Goal: Information Seeking & Learning: Learn about a topic

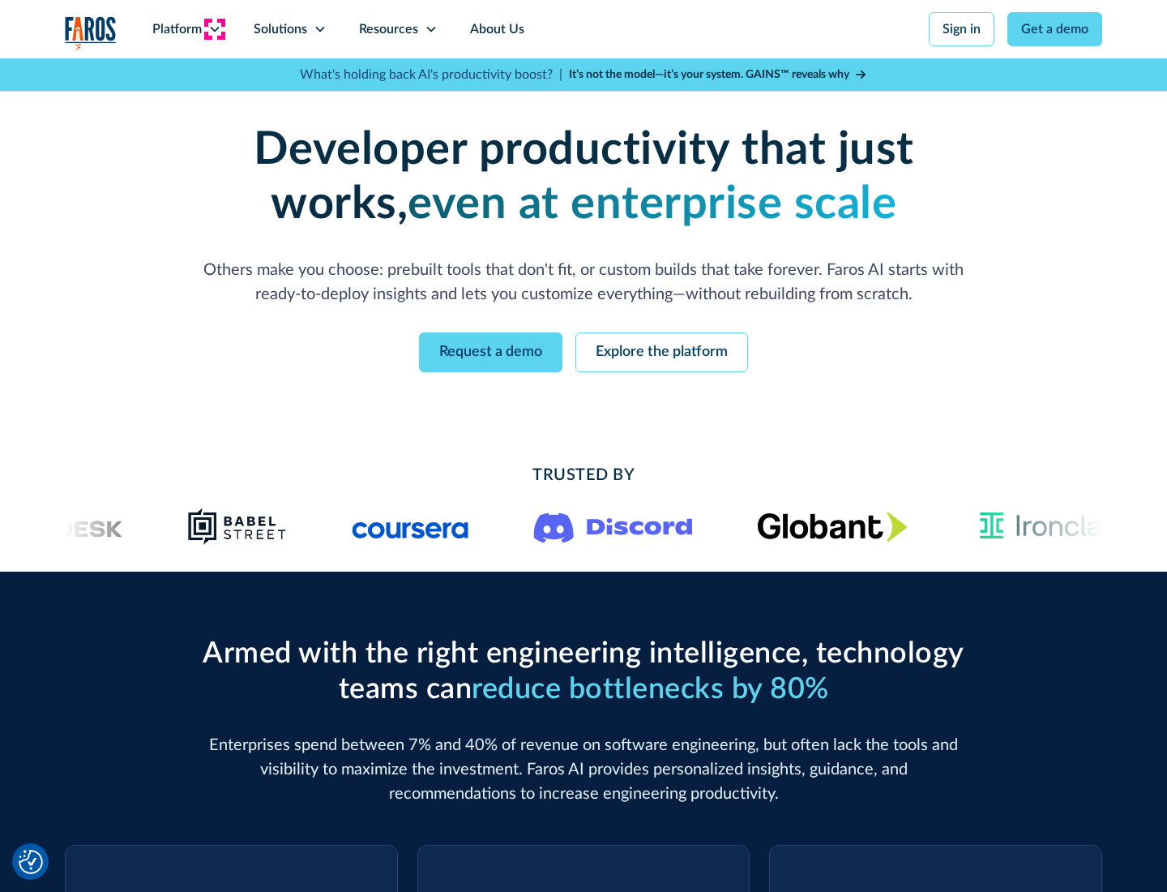
click at [214, 29] on icon at bounding box center [214, 29] width 13 height 13
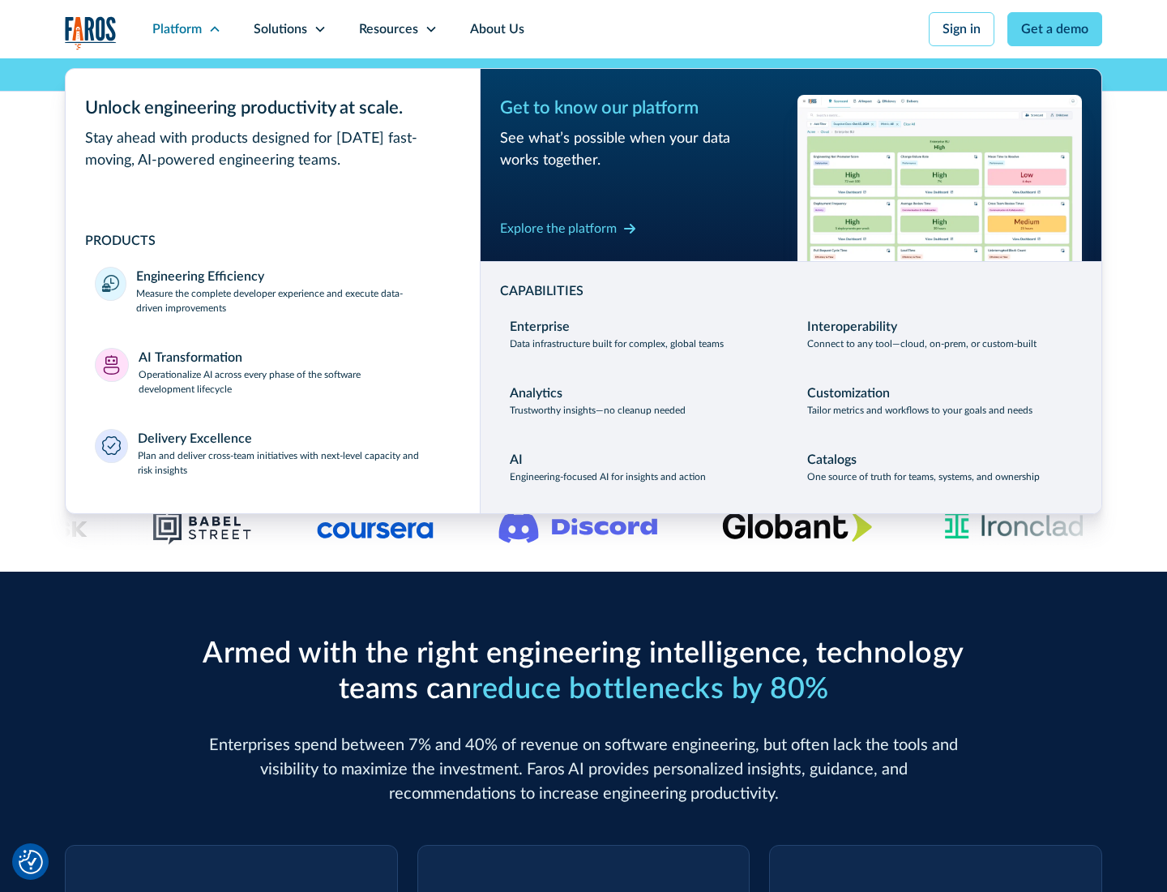
click at [293, 300] on p "Measure the complete developer experience and execute data-driven improvements" at bounding box center [293, 300] width 315 height 29
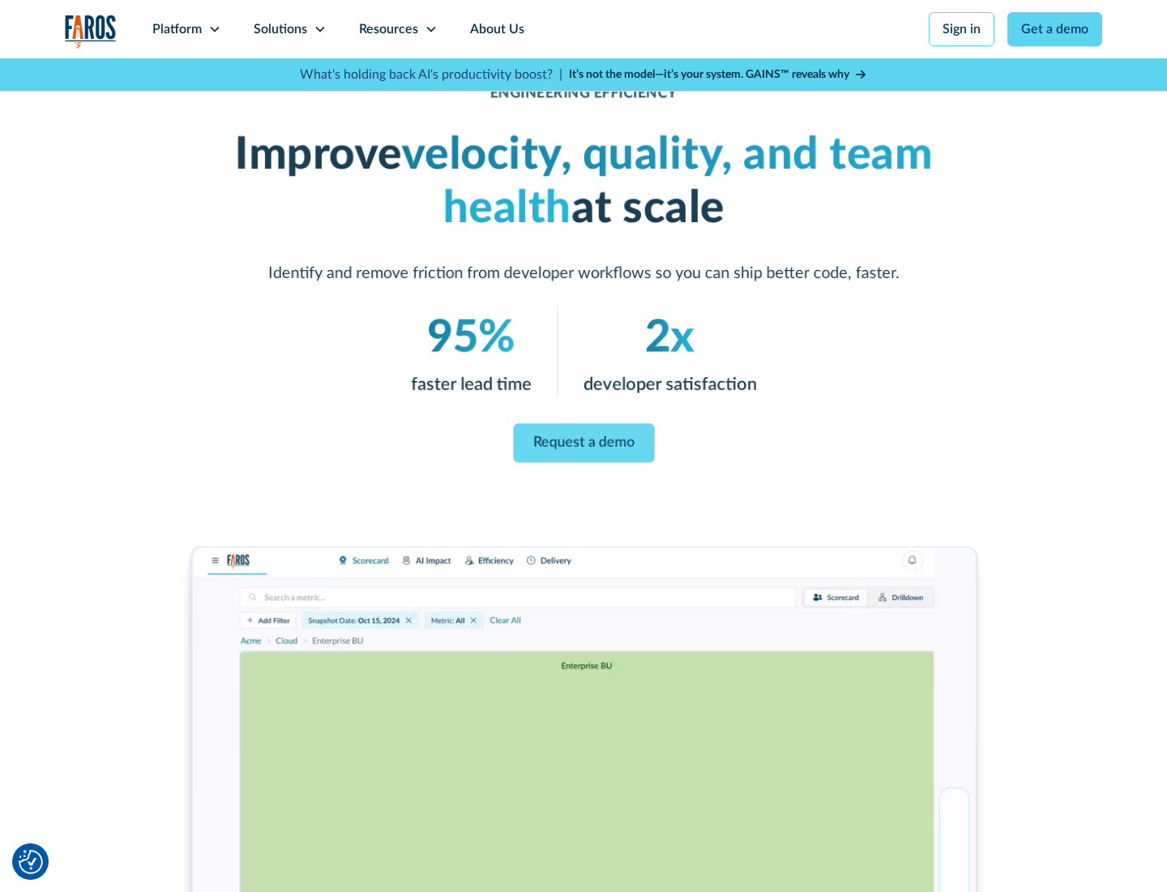
click at [584, 443] on link "Request a demo" at bounding box center [583, 443] width 141 height 39
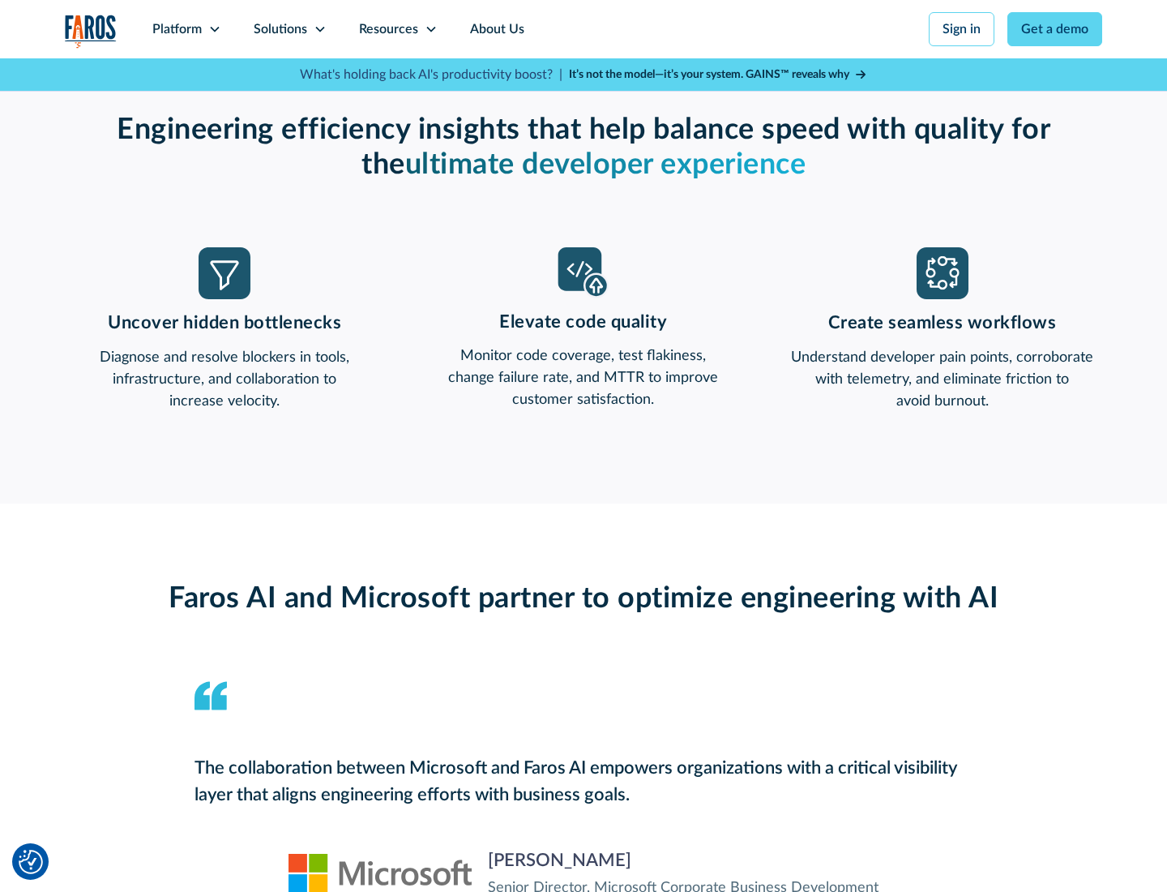
click at [214, 29] on icon at bounding box center [214, 29] width 13 height 13
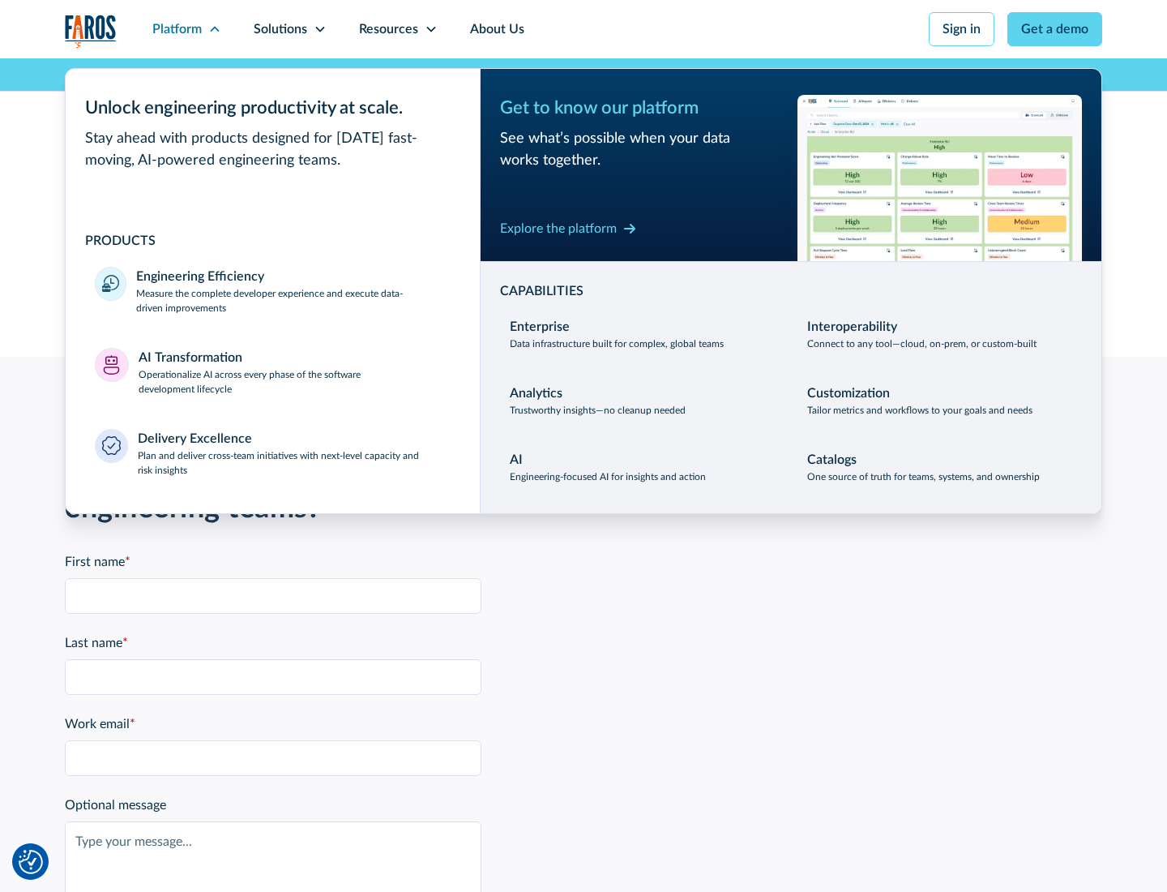
scroll to position [3556, 0]
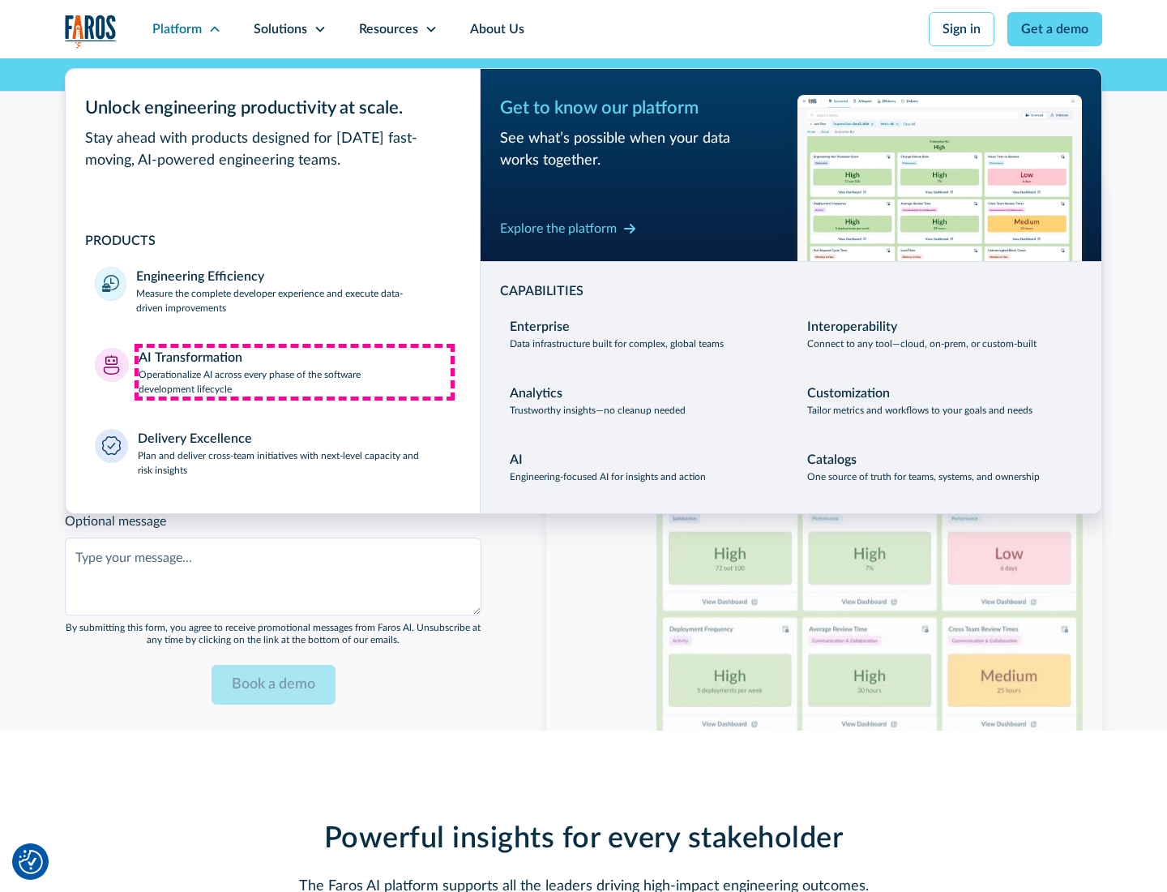
click at [294, 371] on p "Operationalize AI across every phase of the software development lifecycle" at bounding box center [295, 381] width 313 height 29
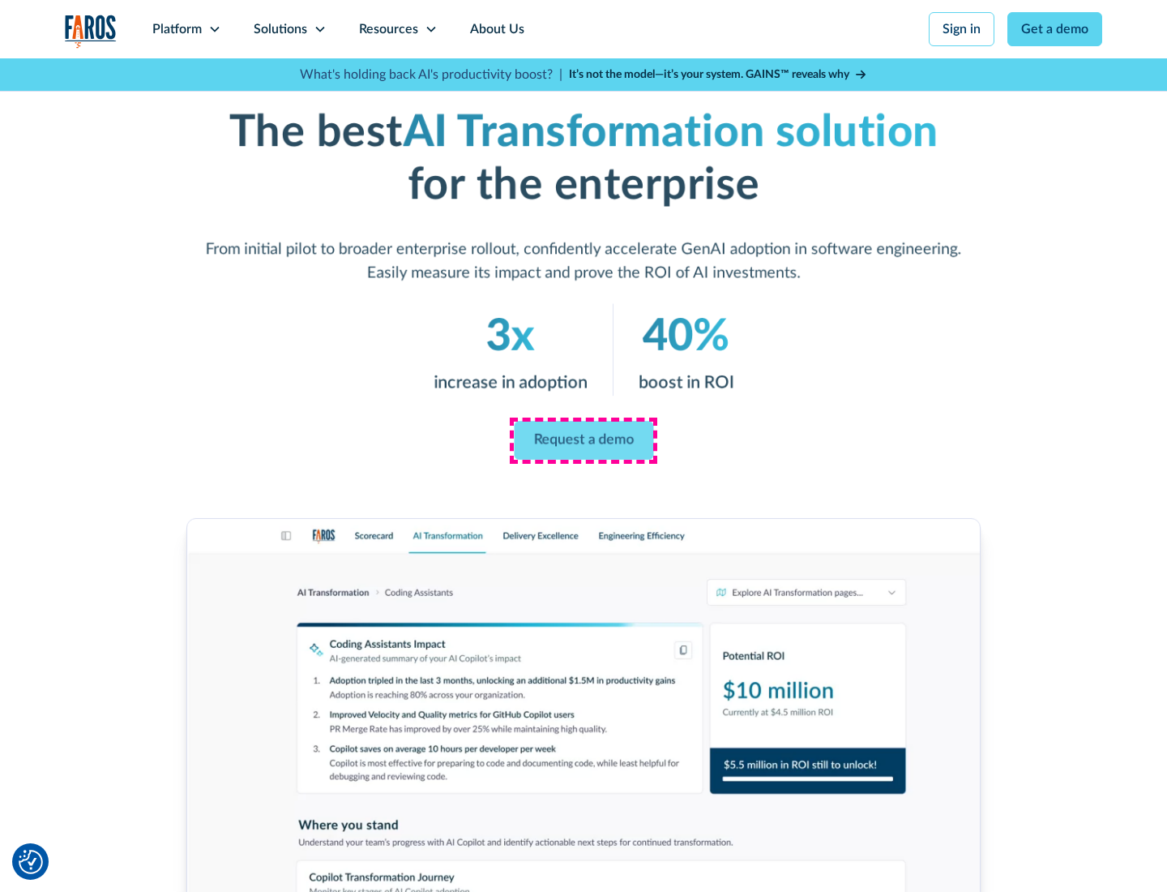
click at [584, 440] on link "Request a demo" at bounding box center [583, 441] width 139 height 39
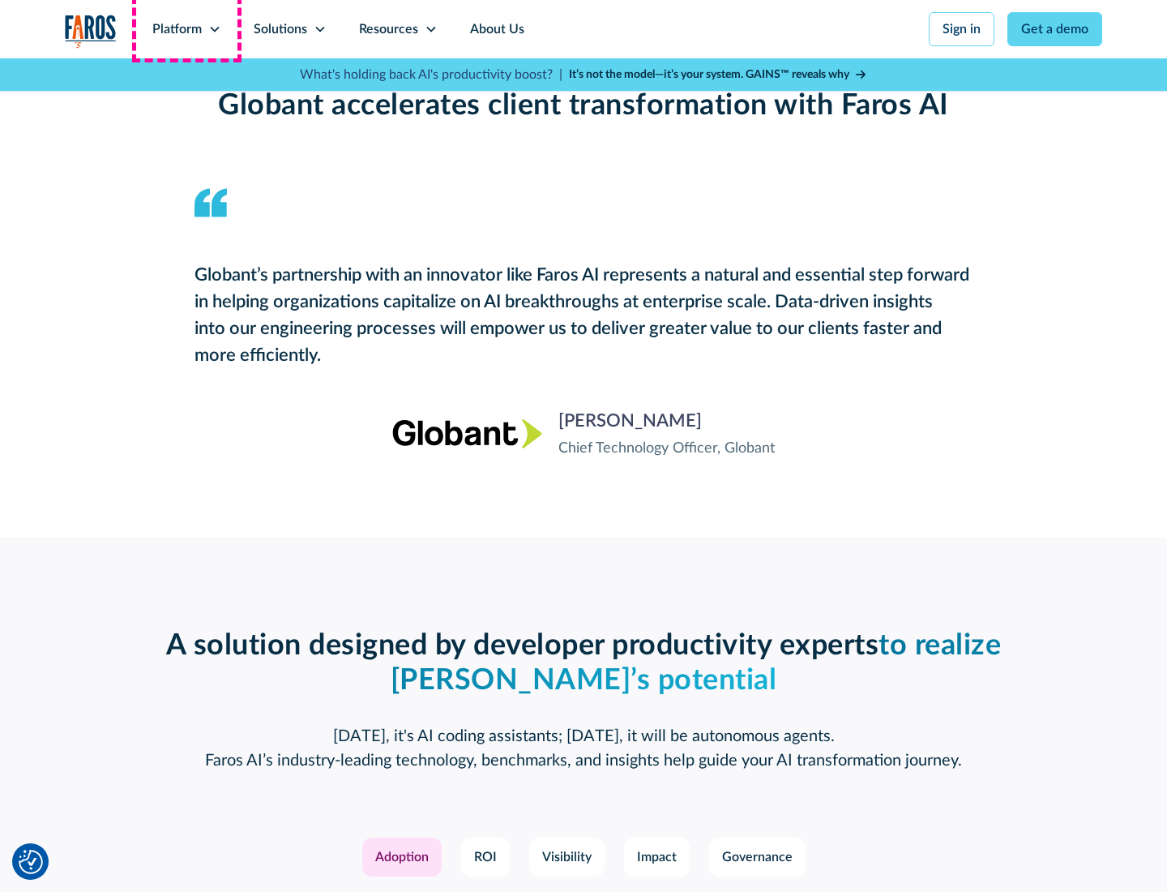
click at [186, 29] on div "Platform" at bounding box center [176, 28] width 49 height 19
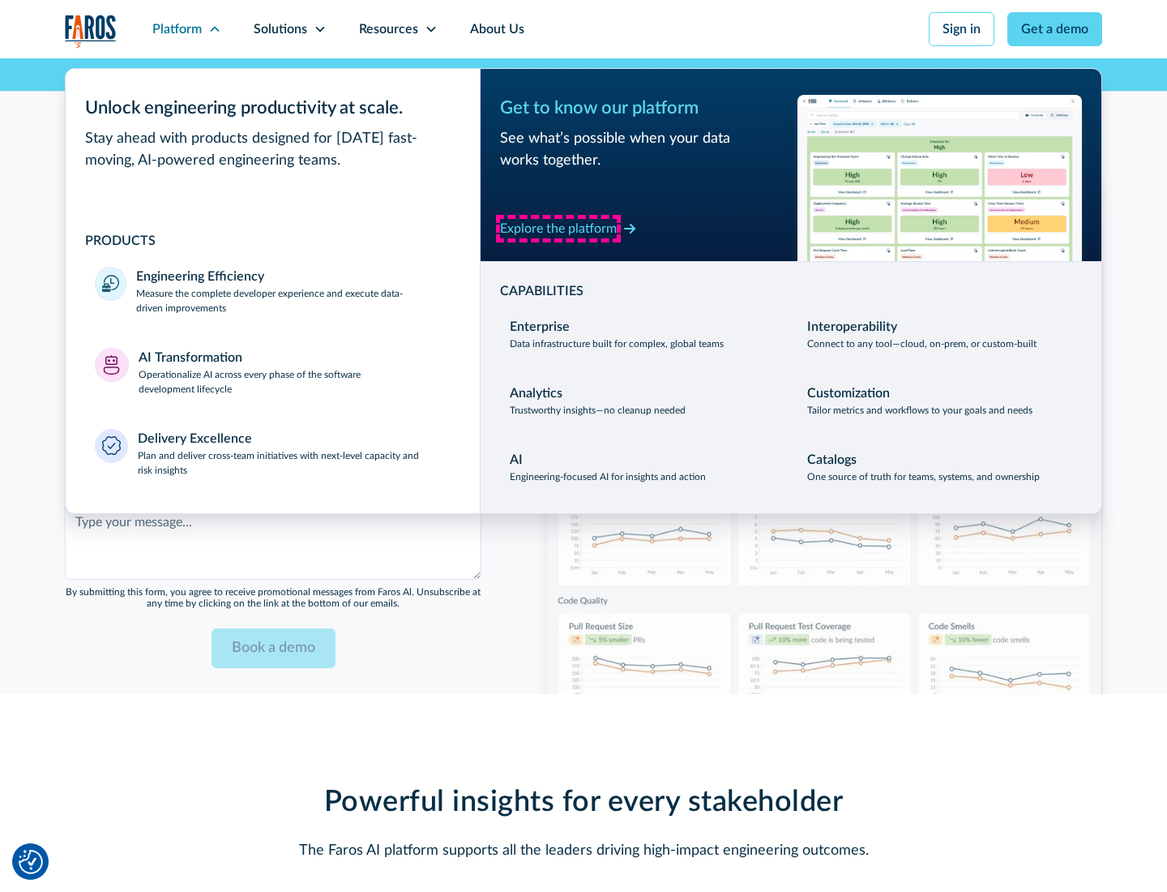
click at [559, 228] on div "Explore the platform" at bounding box center [558, 228] width 117 height 19
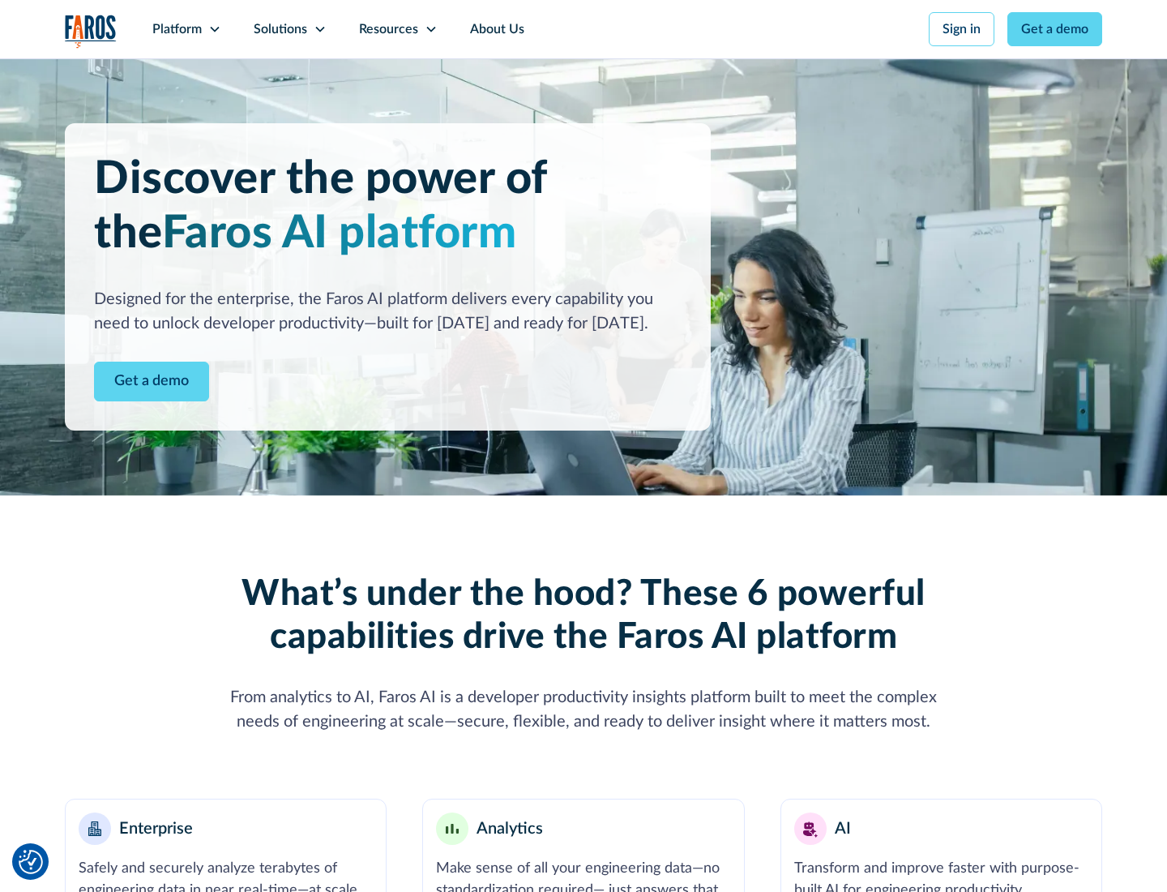
click at [152, 381] on link "Get a demo" at bounding box center [151, 382] width 115 height 40
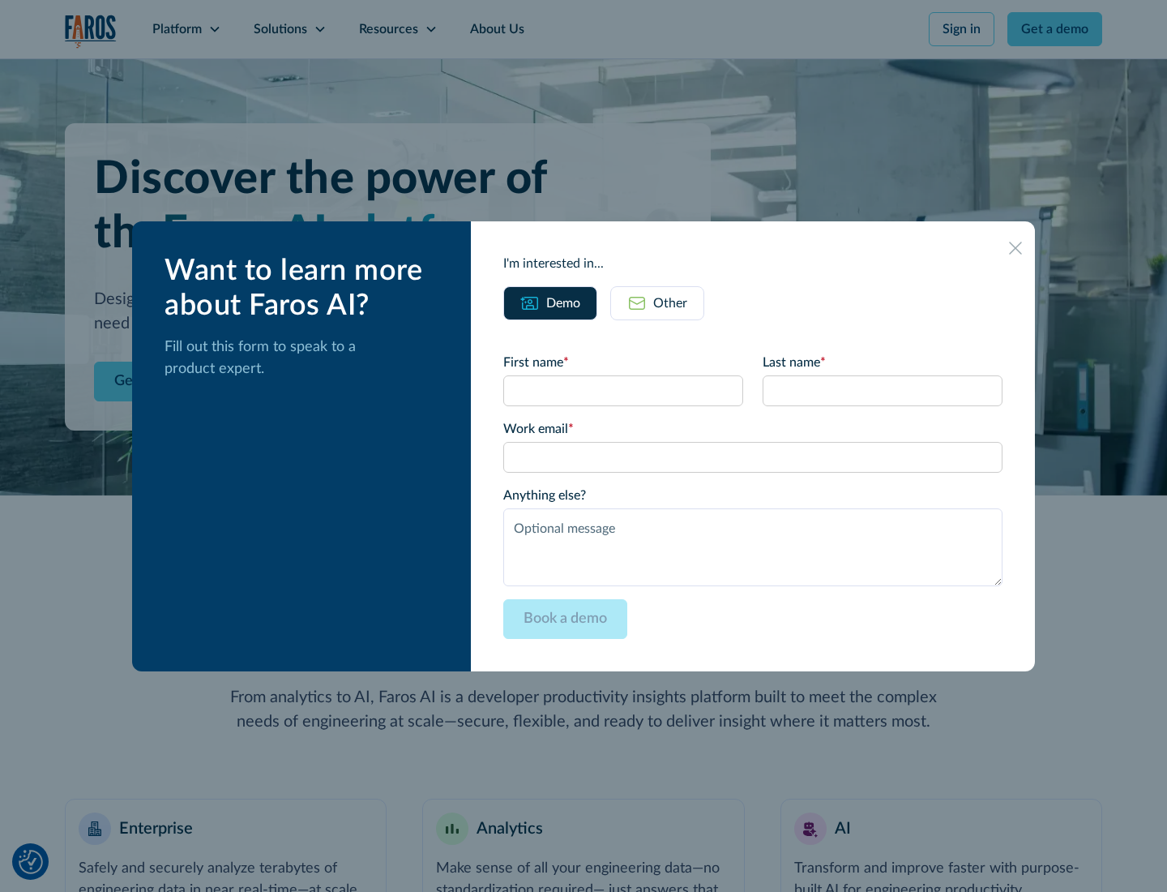
click at [670, 302] on div "Other" at bounding box center [670, 302] width 34 height 19
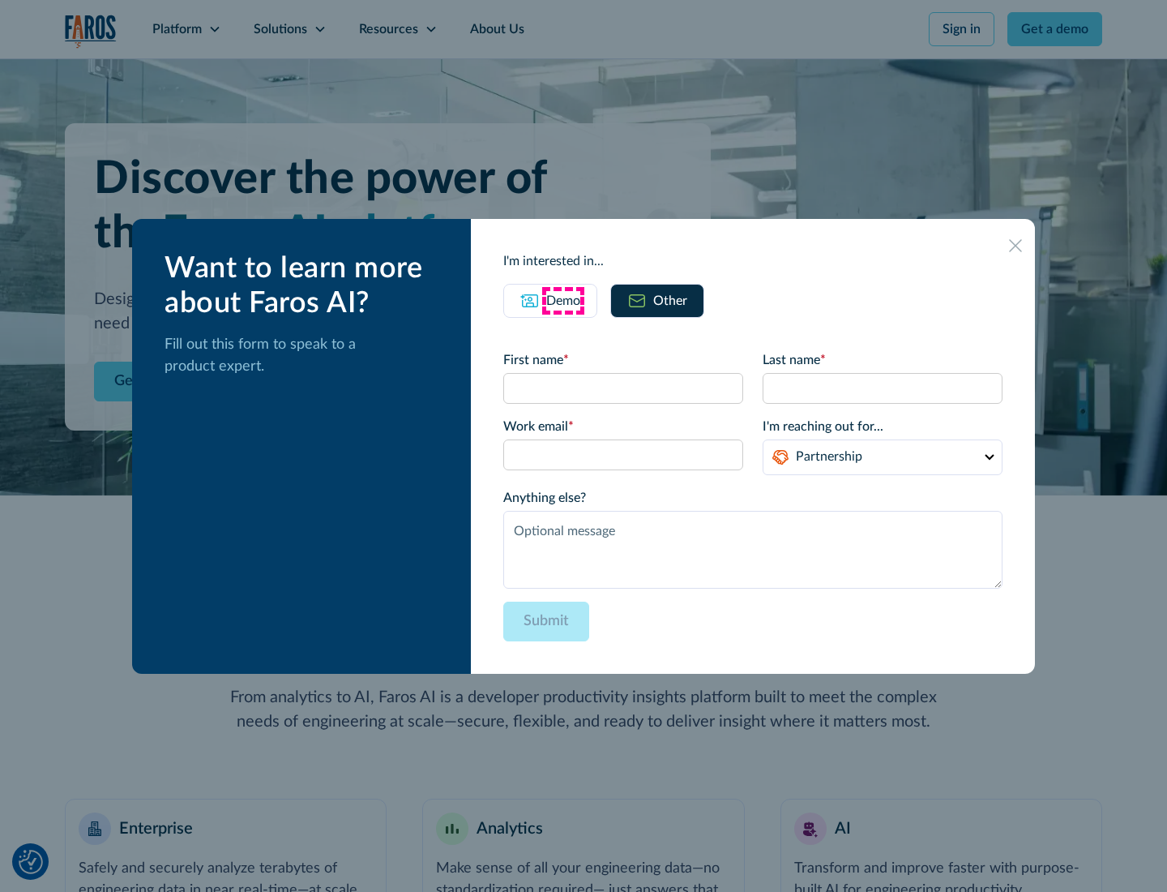
click at [563, 300] on div "Demo" at bounding box center [563, 300] width 34 height 19
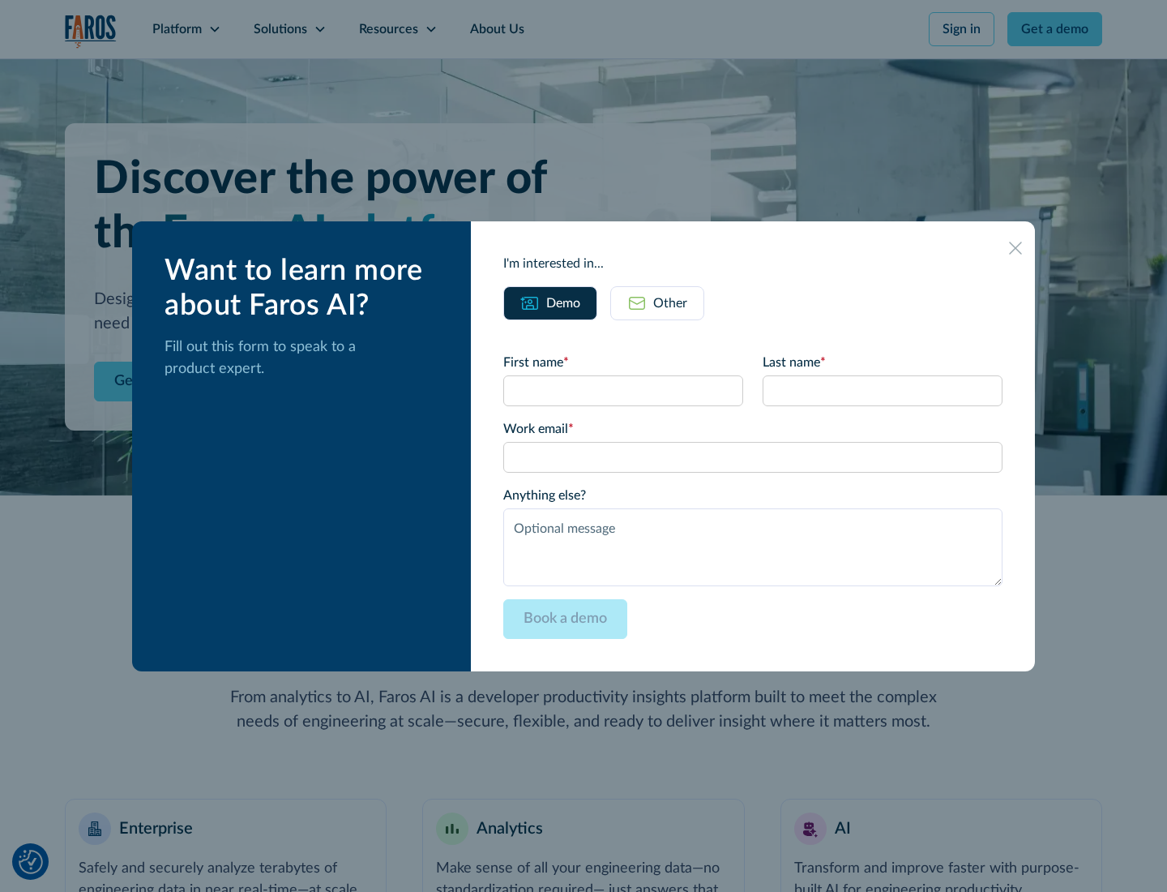
click at [1016, 247] on icon at bounding box center [1015, 248] width 13 height 13
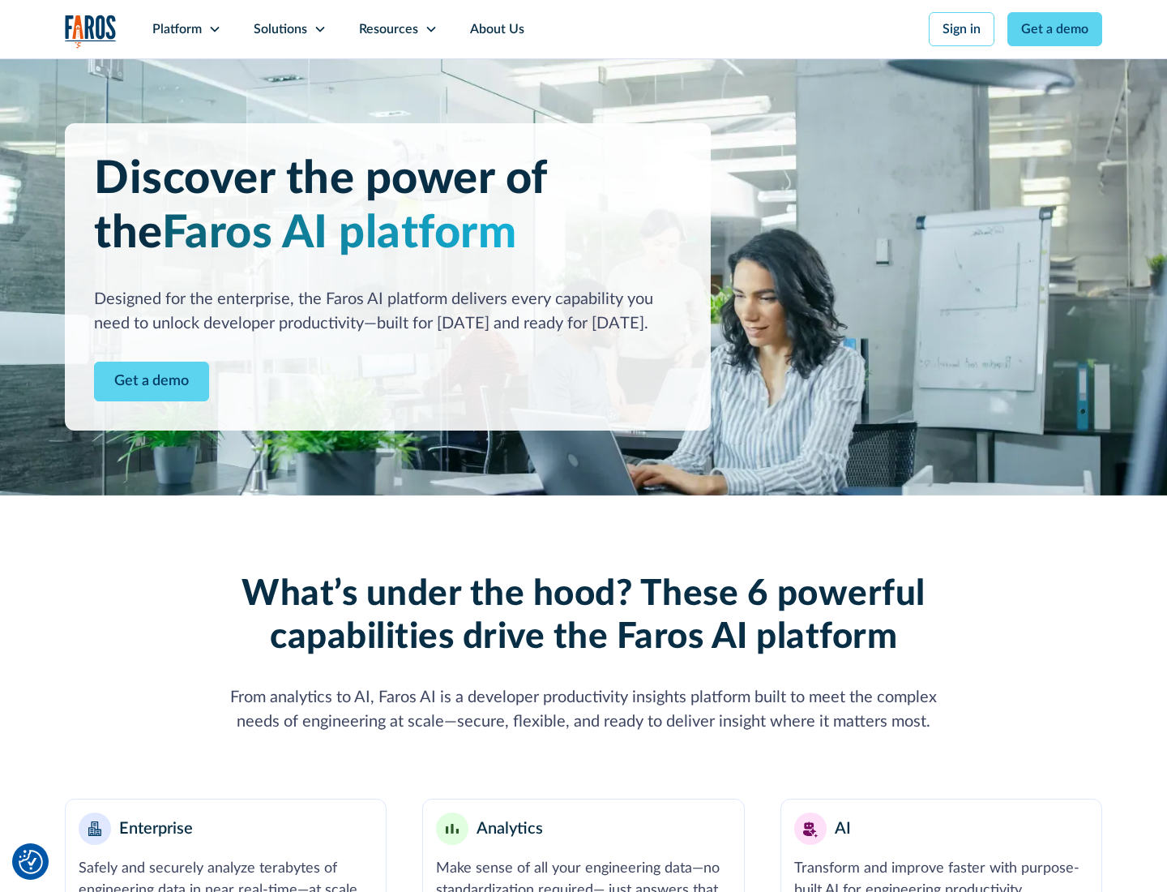
click at [214, 29] on icon at bounding box center [214, 29] width 13 height 13
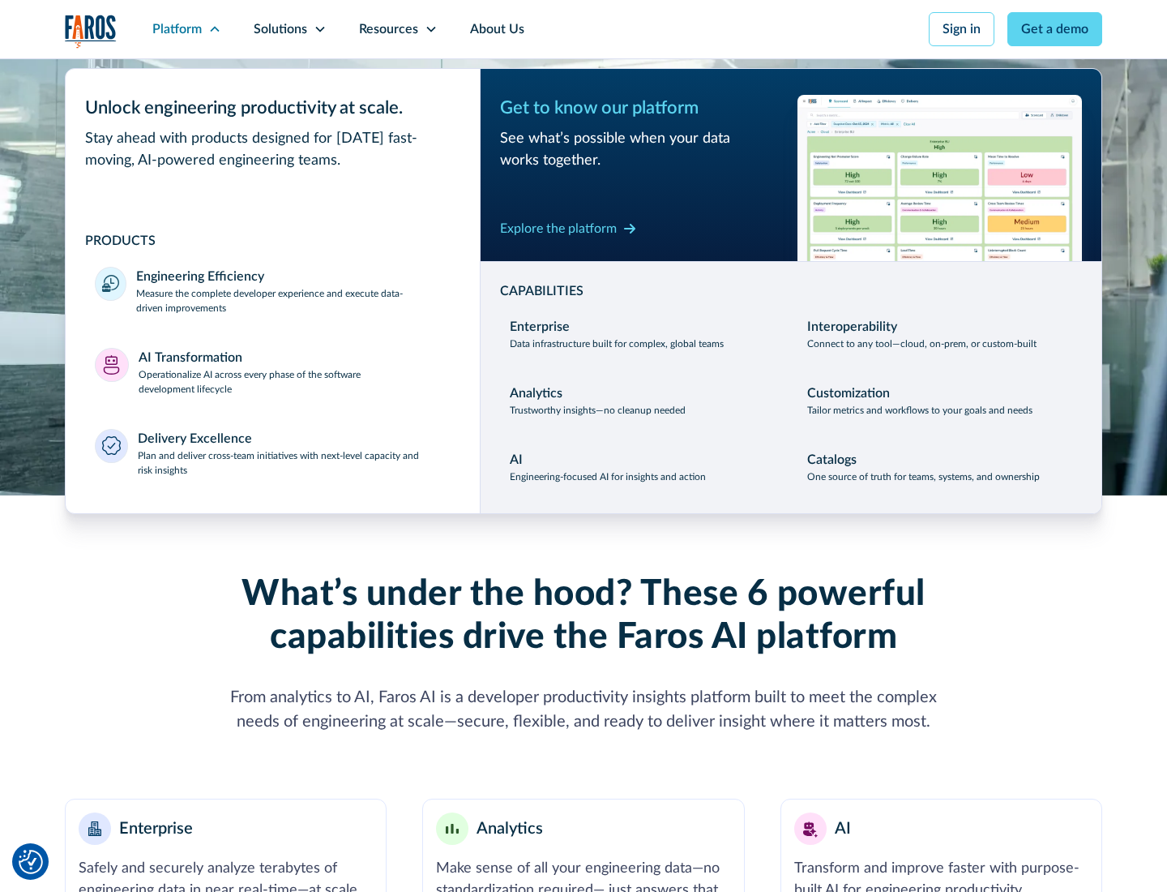
click at [293, 462] on p "Plan and deliver cross-team initiatives with next-level capacity and risk insig…" at bounding box center [295, 462] width 314 height 29
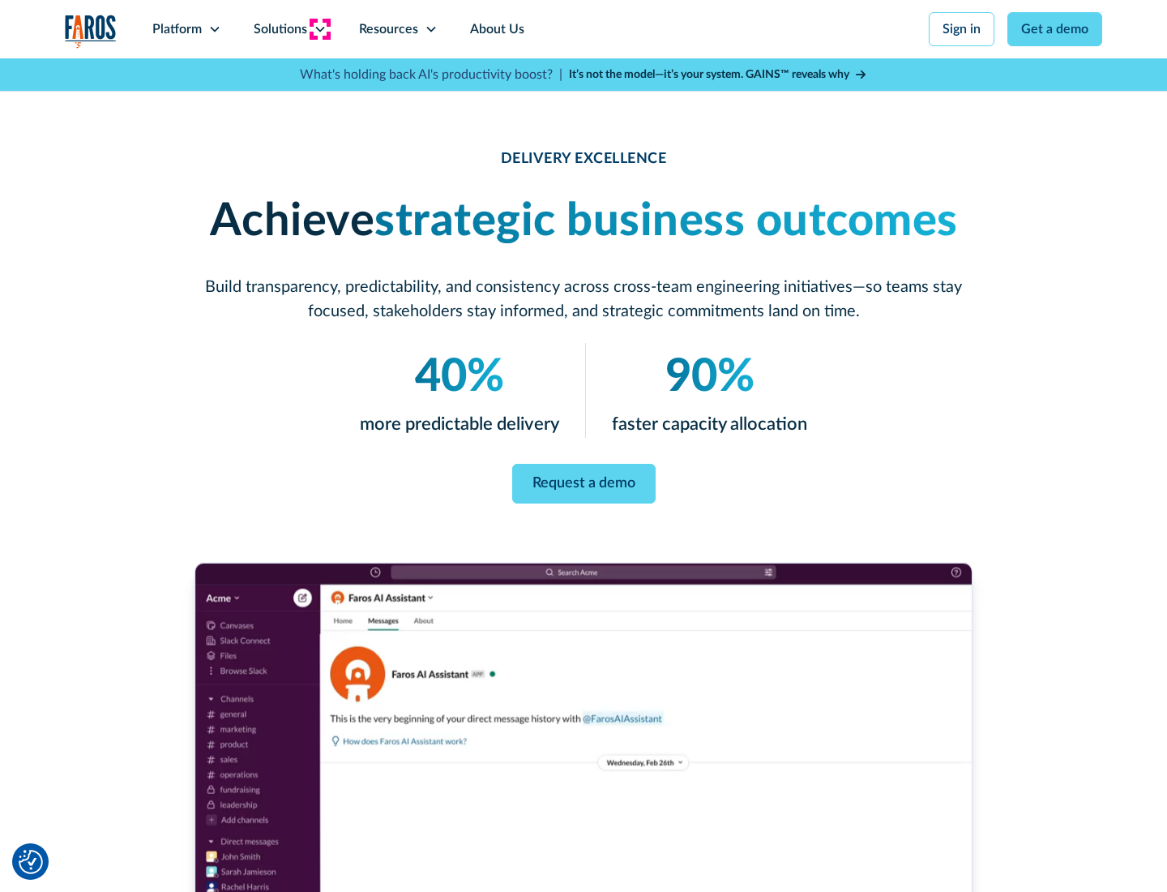
click at [319, 29] on icon at bounding box center [320, 29] width 13 height 13
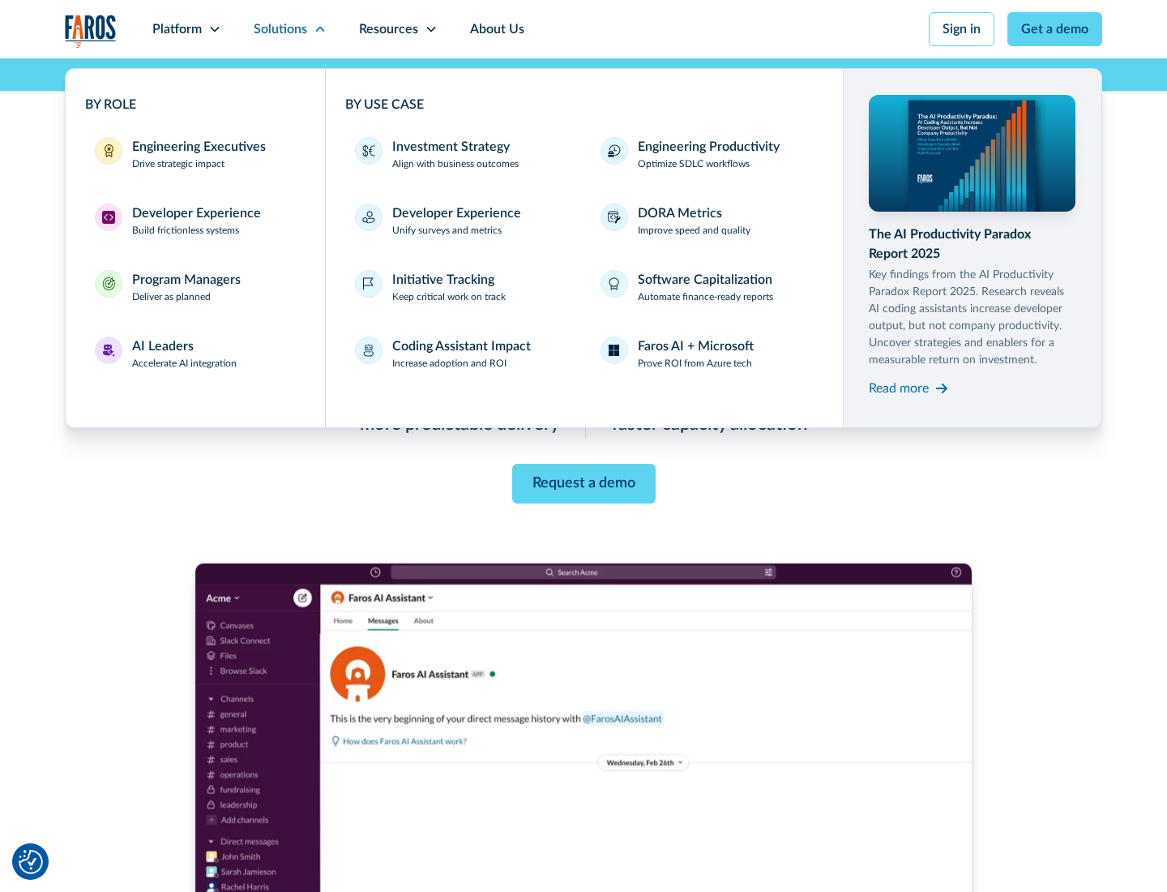
click at [195, 154] on div "Engineering Executives" at bounding box center [199, 146] width 134 height 19
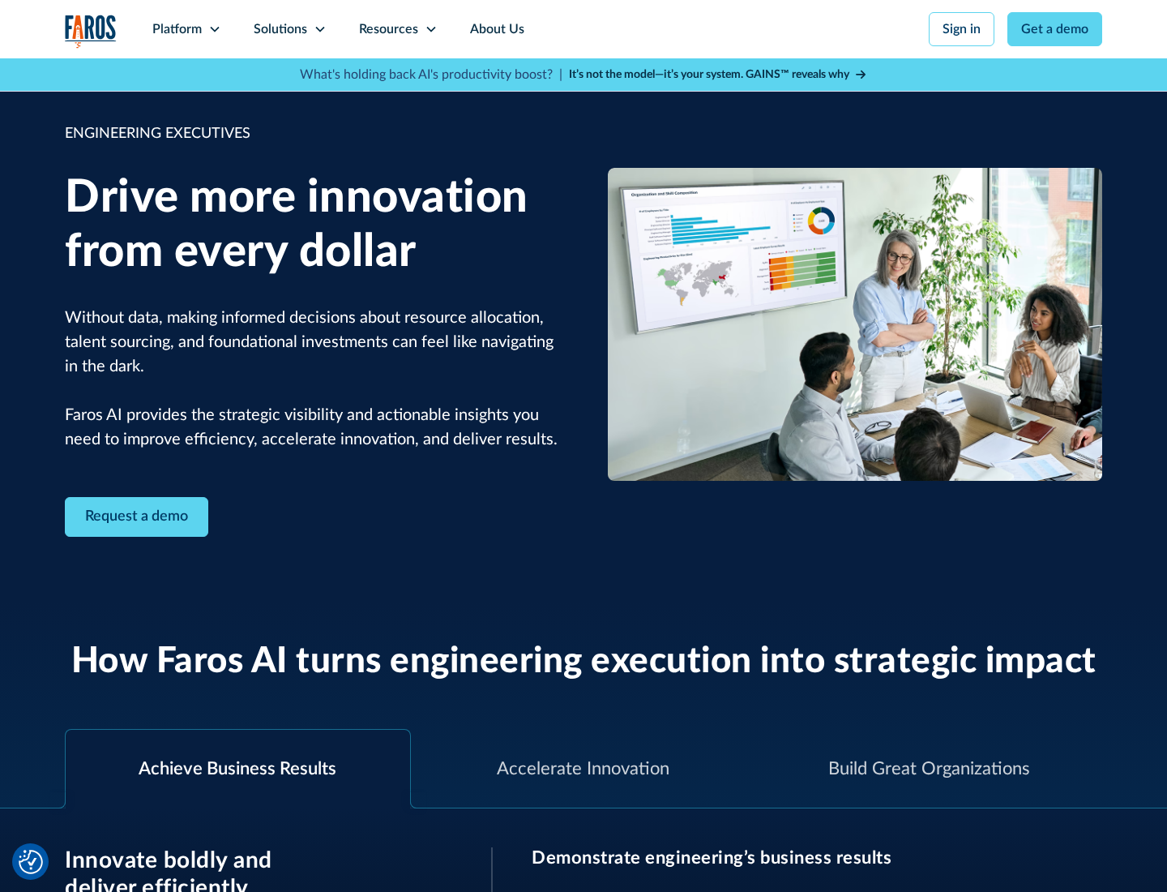
click at [319, 29] on icon at bounding box center [320, 29] width 13 height 13
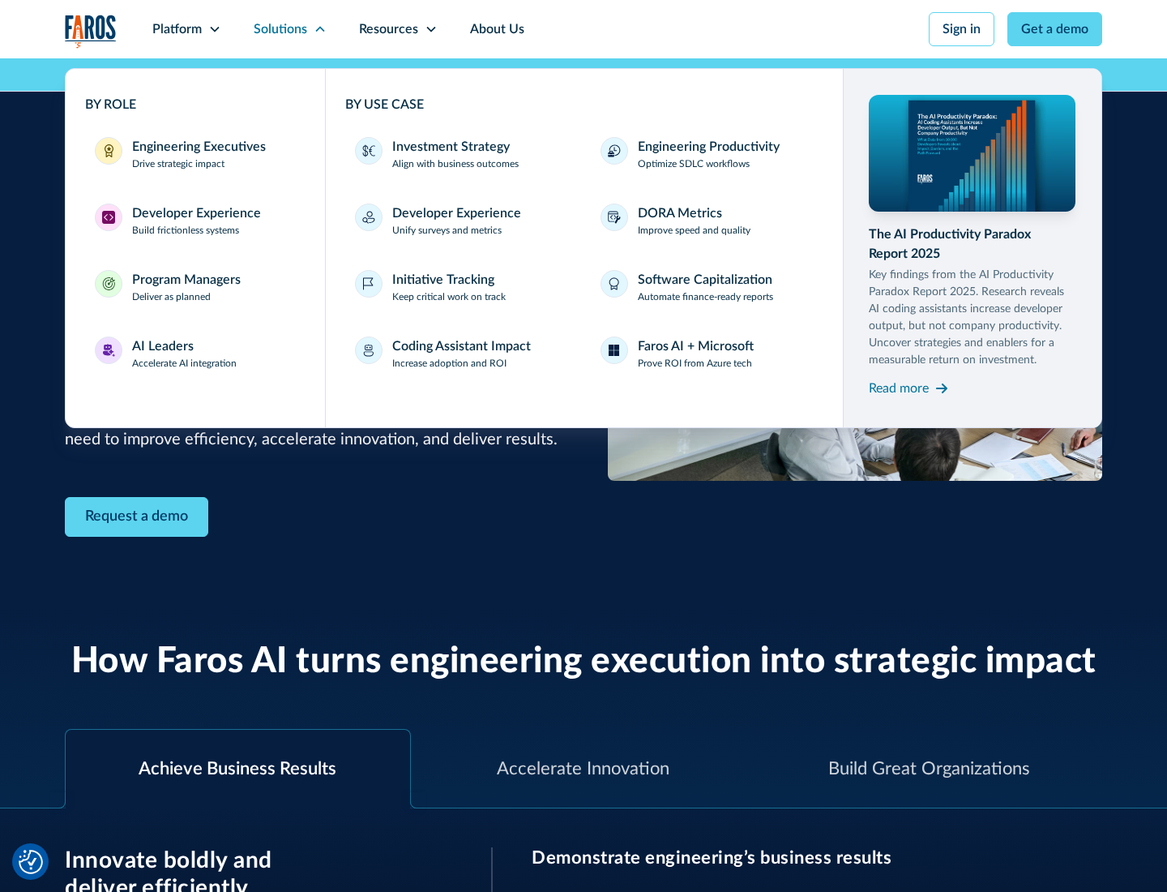
click at [195, 213] on div "Developer Experience" at bounding box center [196, 212] width 129 height 19
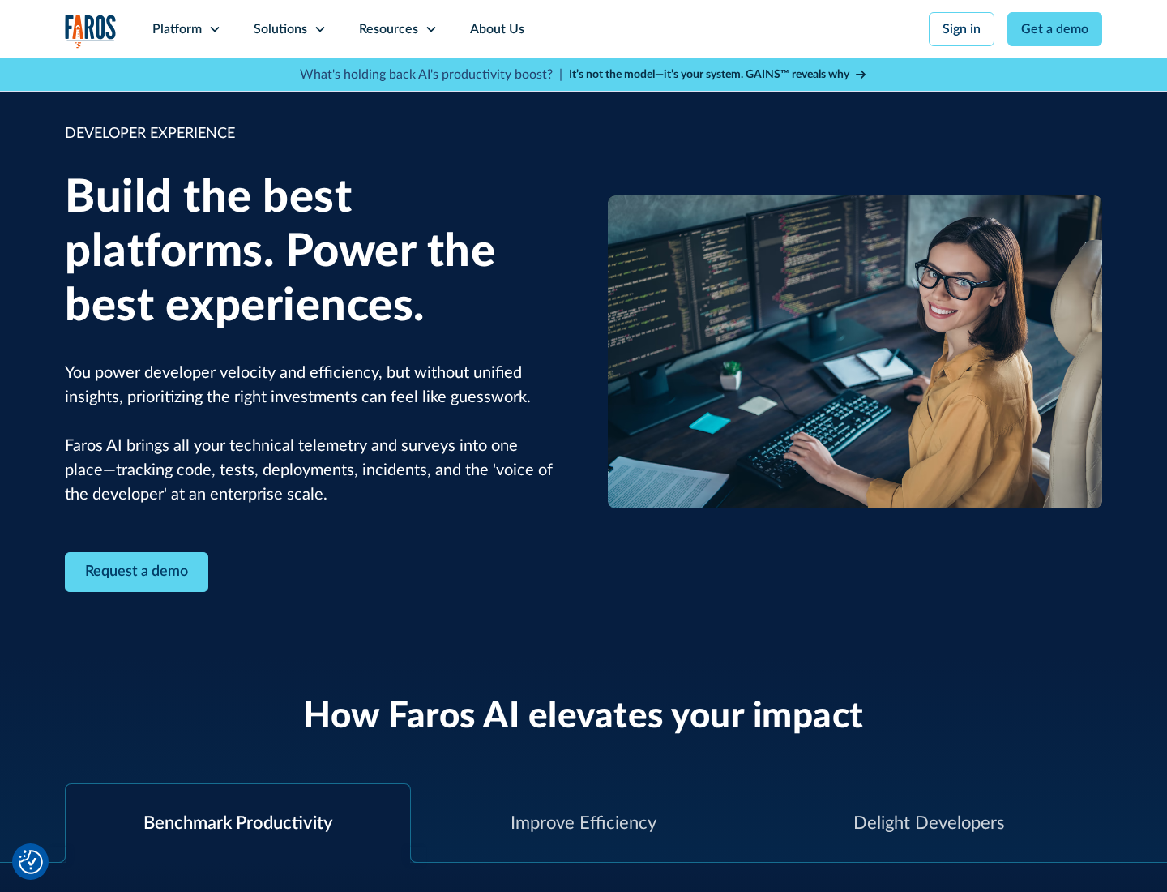
click at [289, 29] on div "Solutions" at bounding box center [281, 28] width 54 height 19
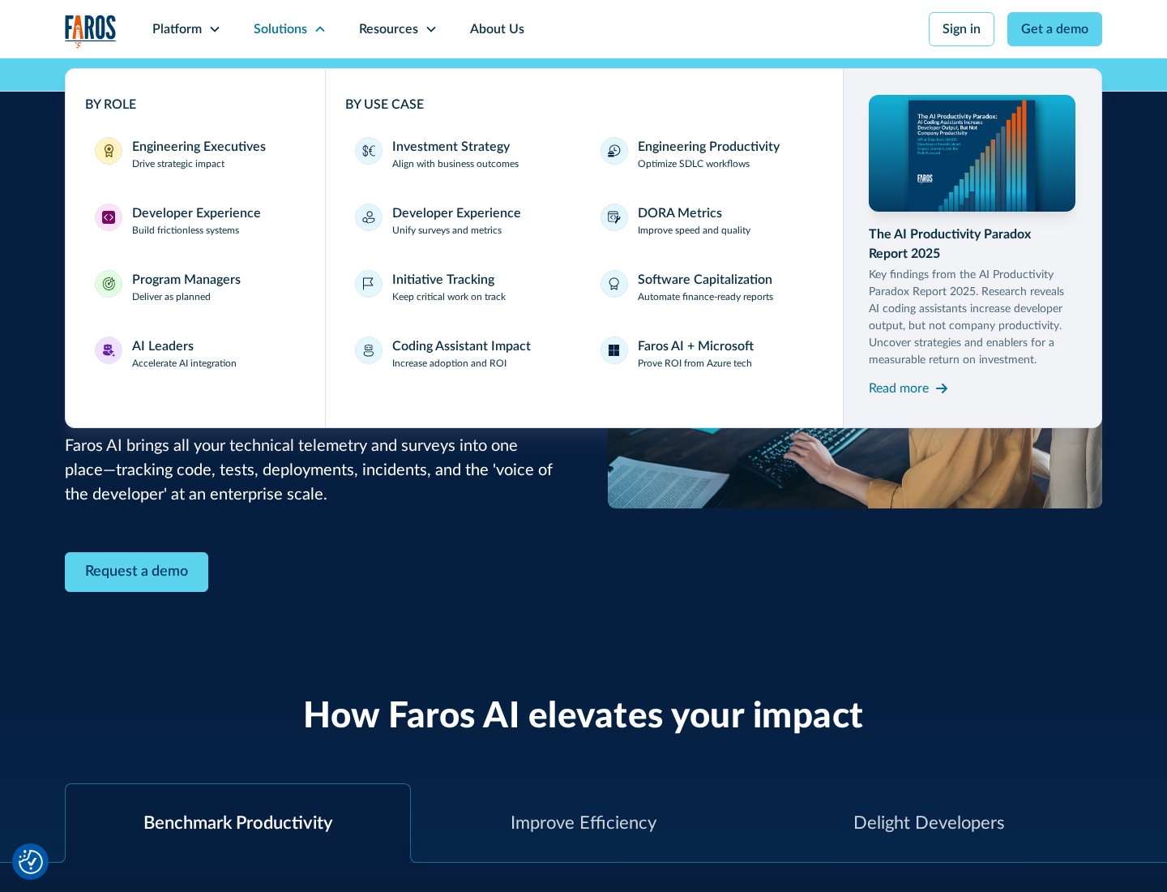
click at [186, 287] on div "Program Managers" at bounding box center [186, 279] width 109 height 19
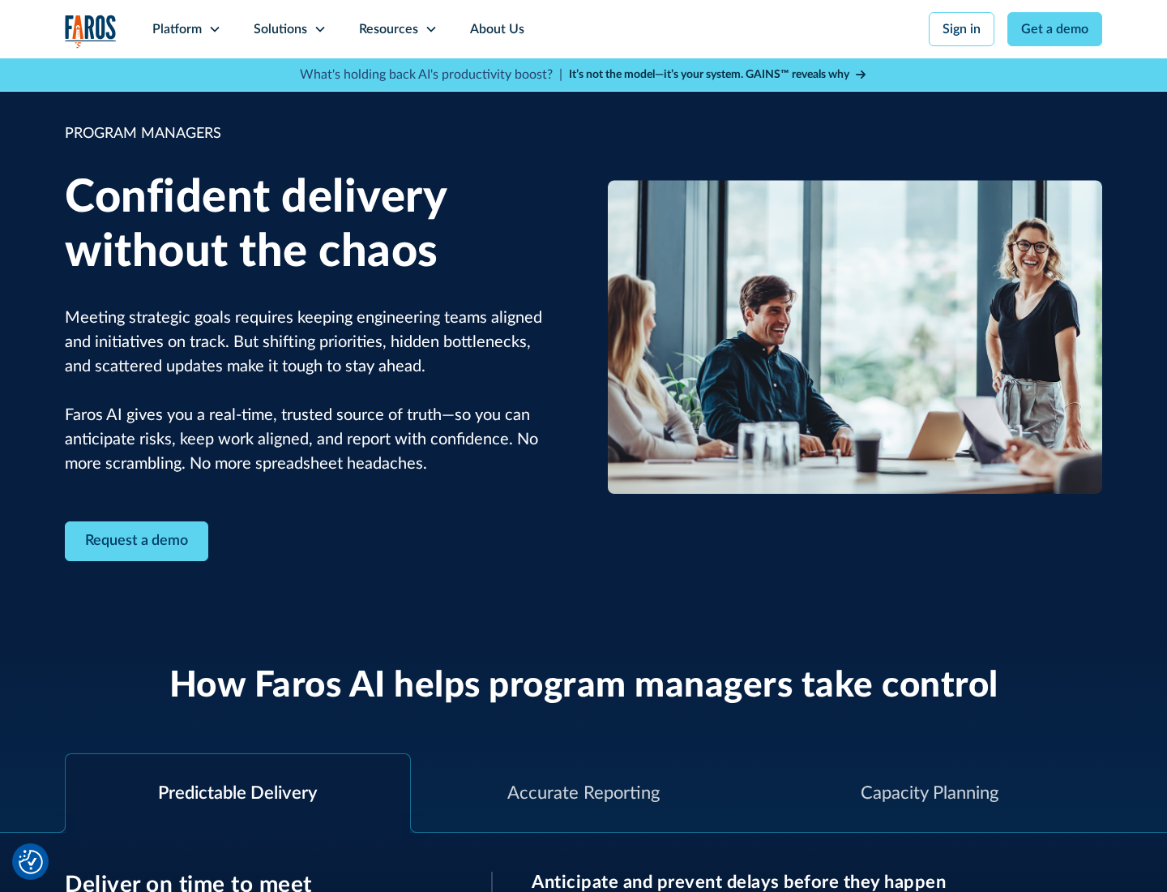
click at [319, 29] on icon at bounding box center [320, 29] width 13 height 13
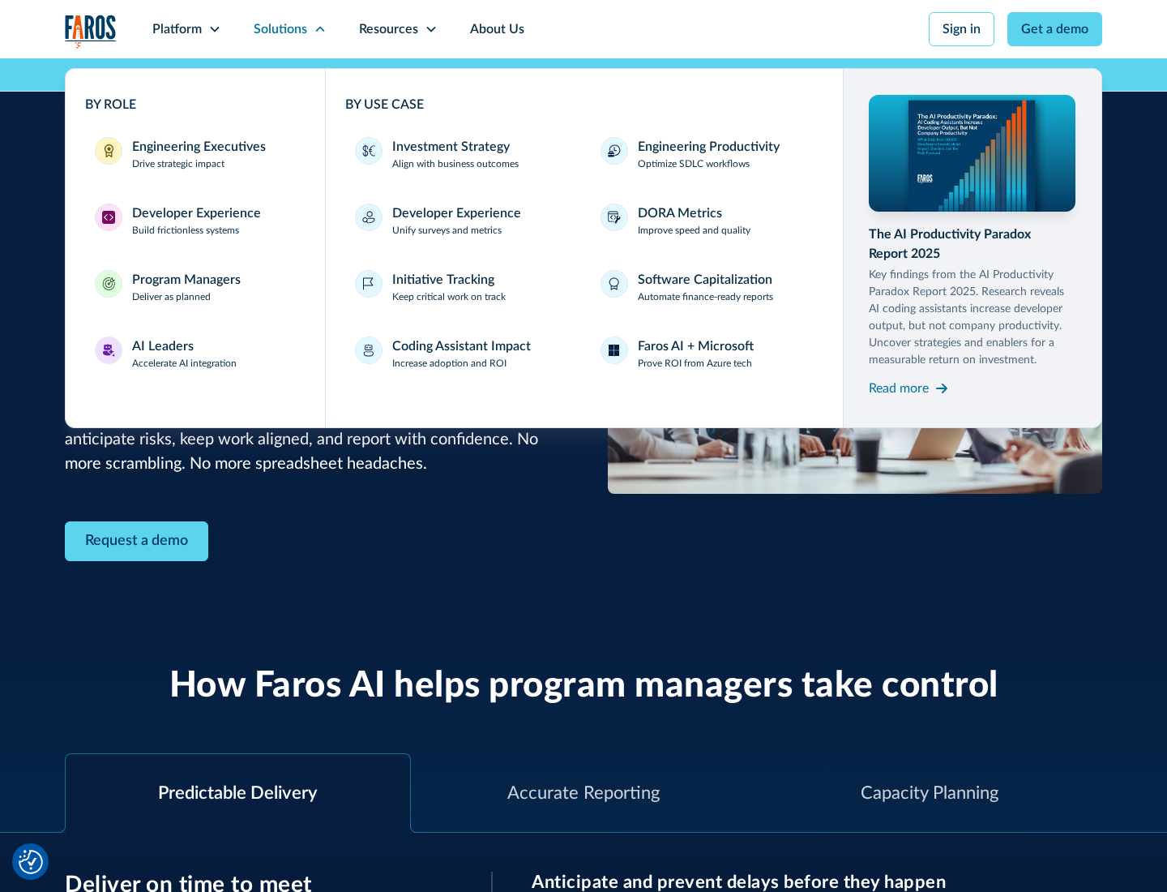
click at [185, 353] on div "AI Leaders" at bounding box center [163, 345] width 62 height 19
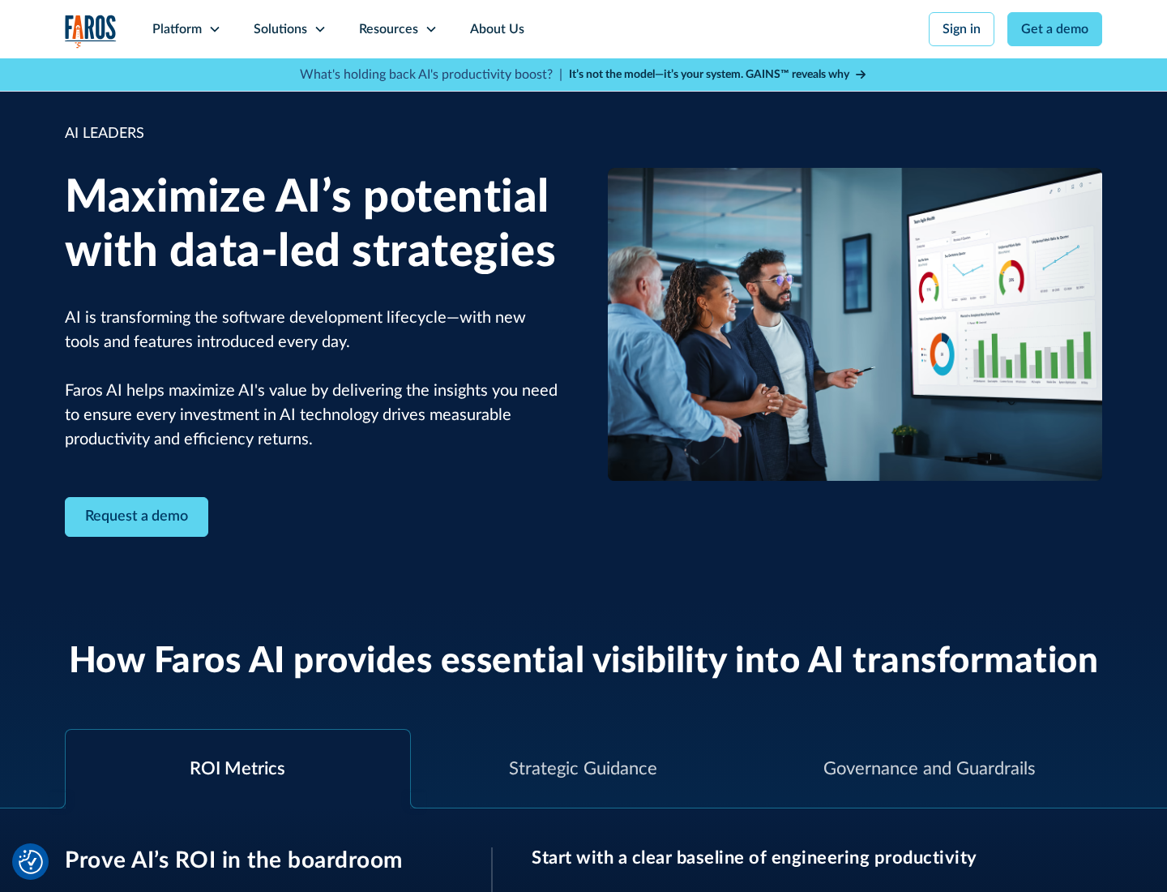
click at [319, 29] on icon at bounding box center [320, 29] width 13 height 13
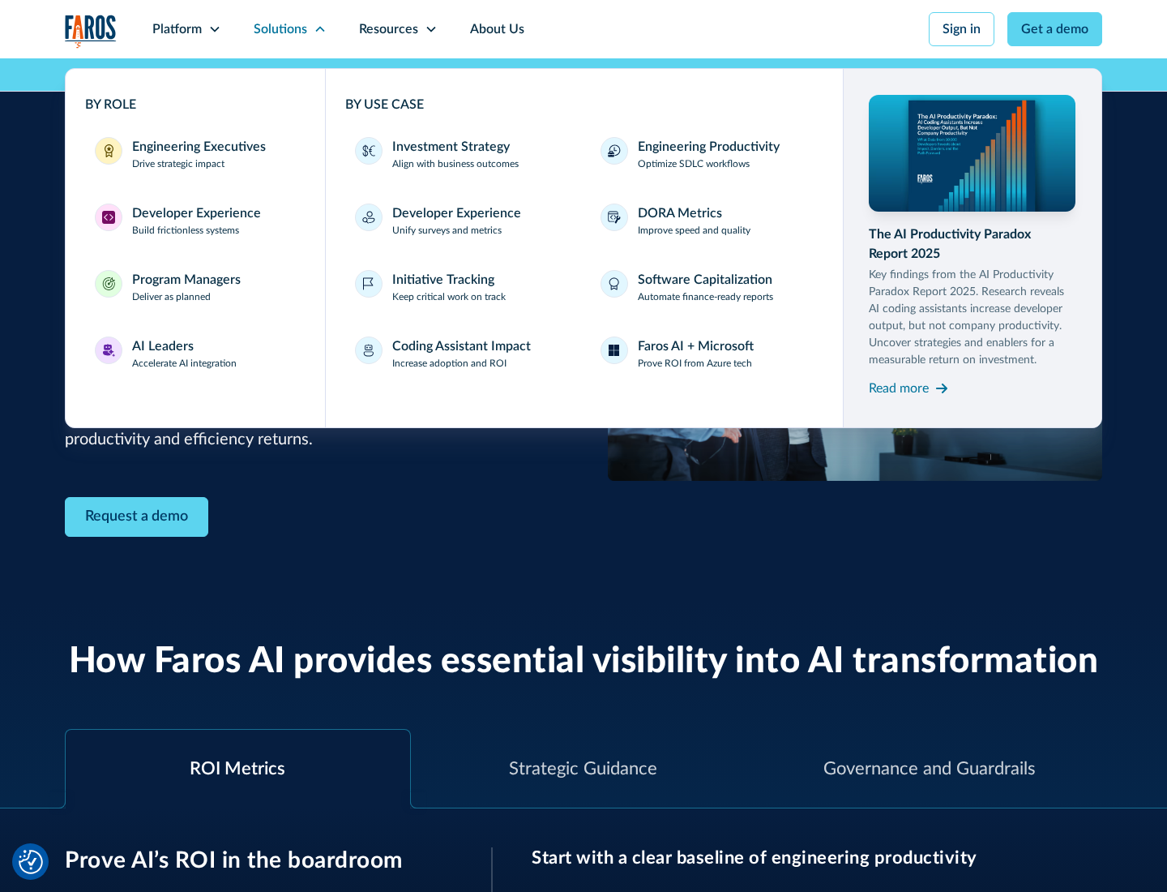
click at [449, 147] on div "Investment Strategy" at bounding box center [451, 146] width 118 height 19
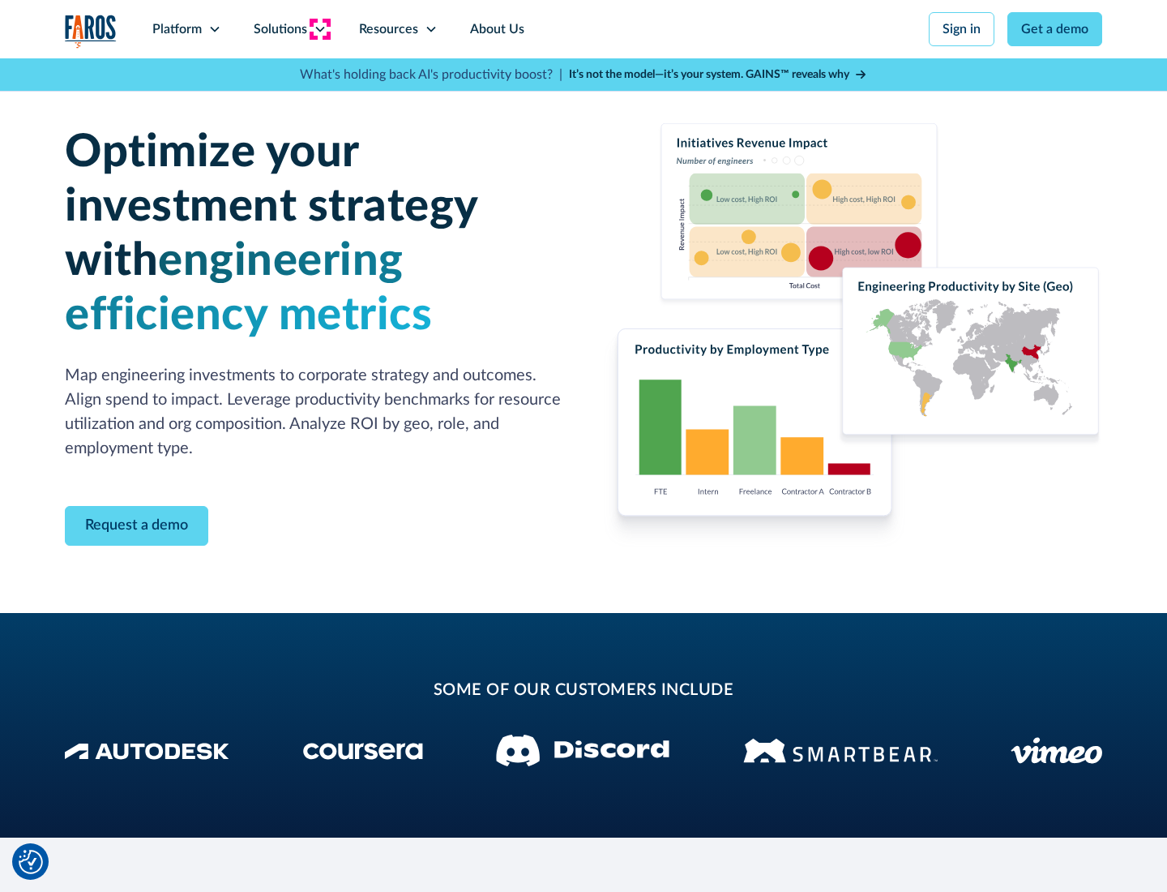
click at [319, 29] on icon at bounding box center [320, 29] width 13 height 13
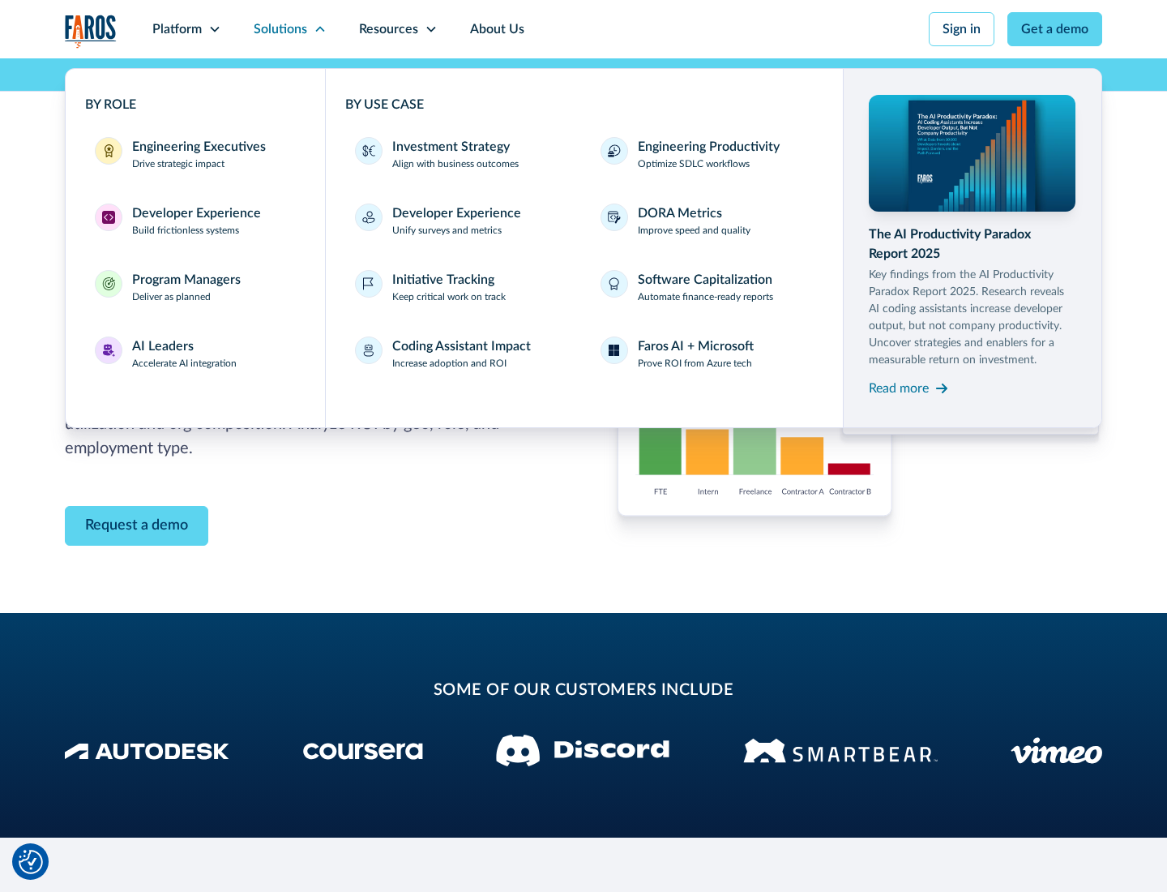
click at [695, 363] on p "Prove ROI from Azure tech" at bounding box center [695, 363] width 114 height 15
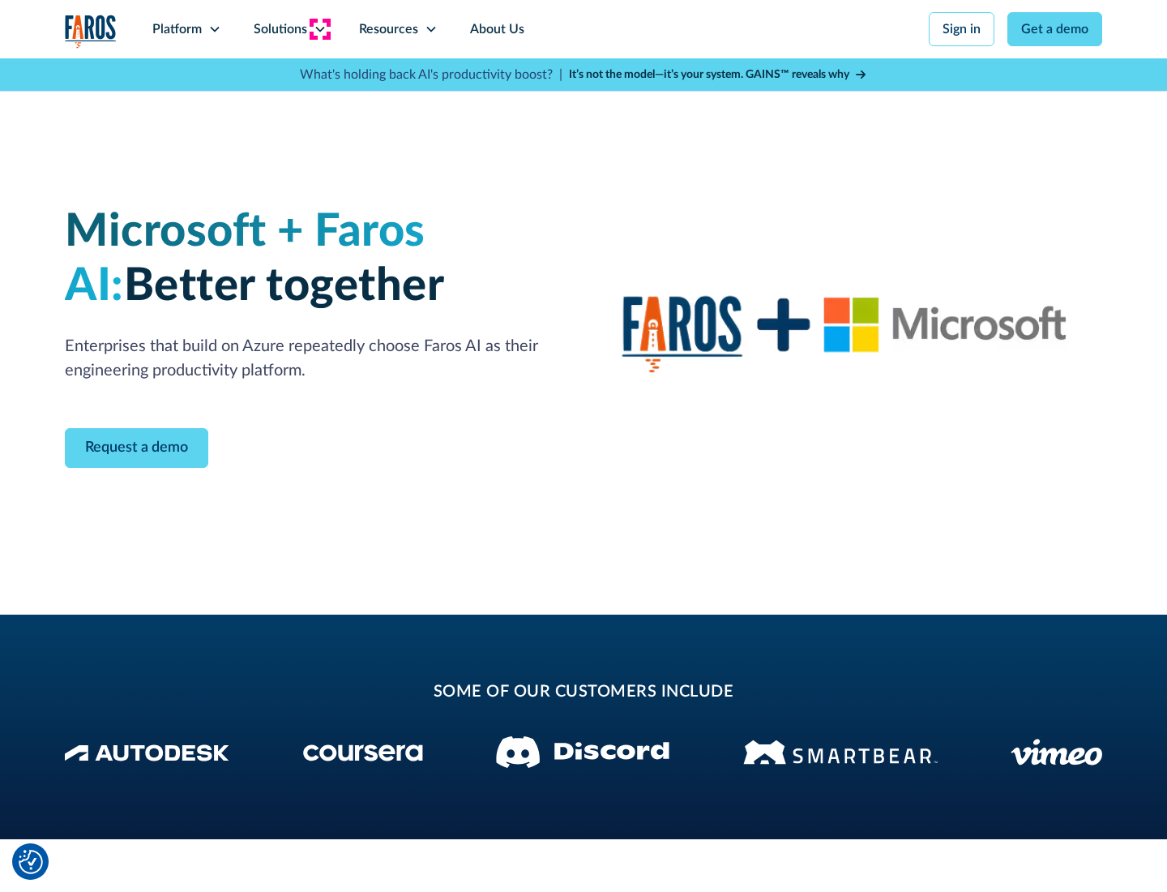
click at [319, 29] on icon at bounding box center [320, 29] width 13 height 13
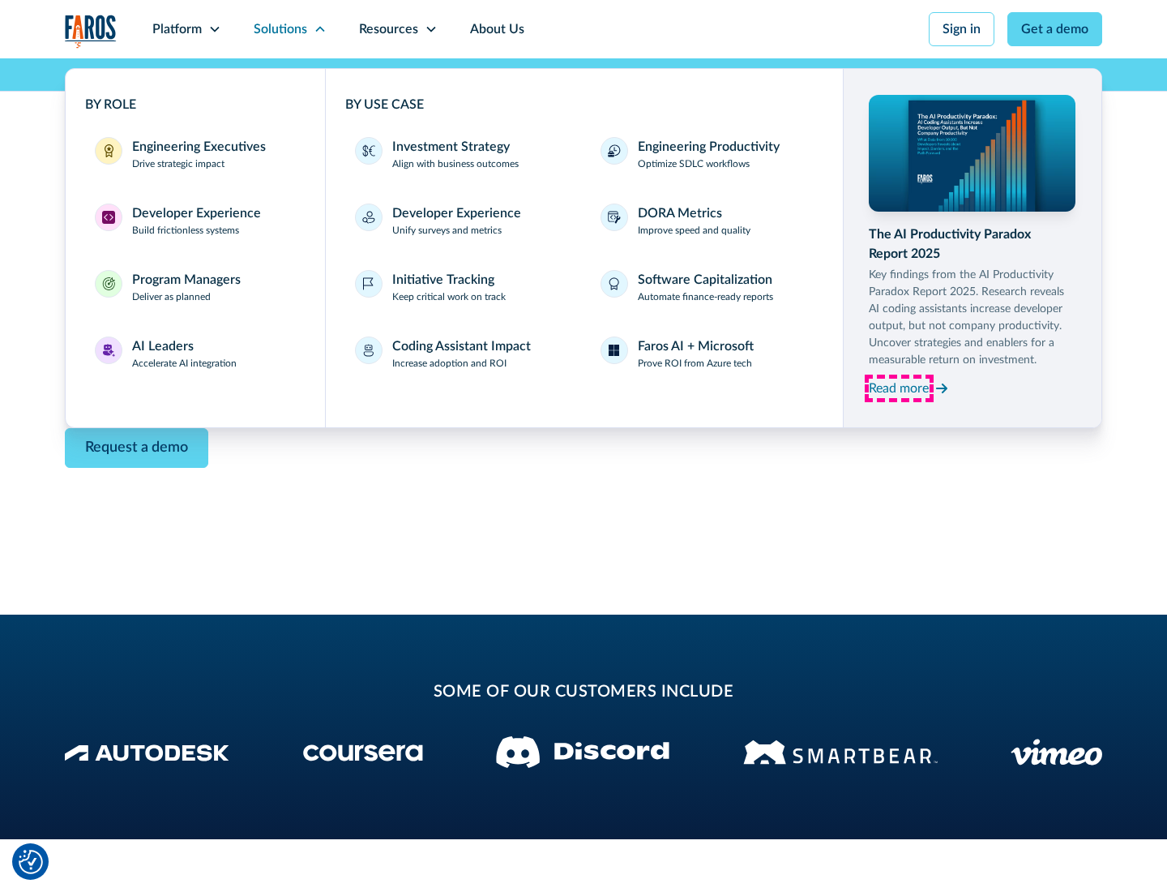
click at [899, 387] on div "Read more" at bounding box center [899, 388] width 60 height 19
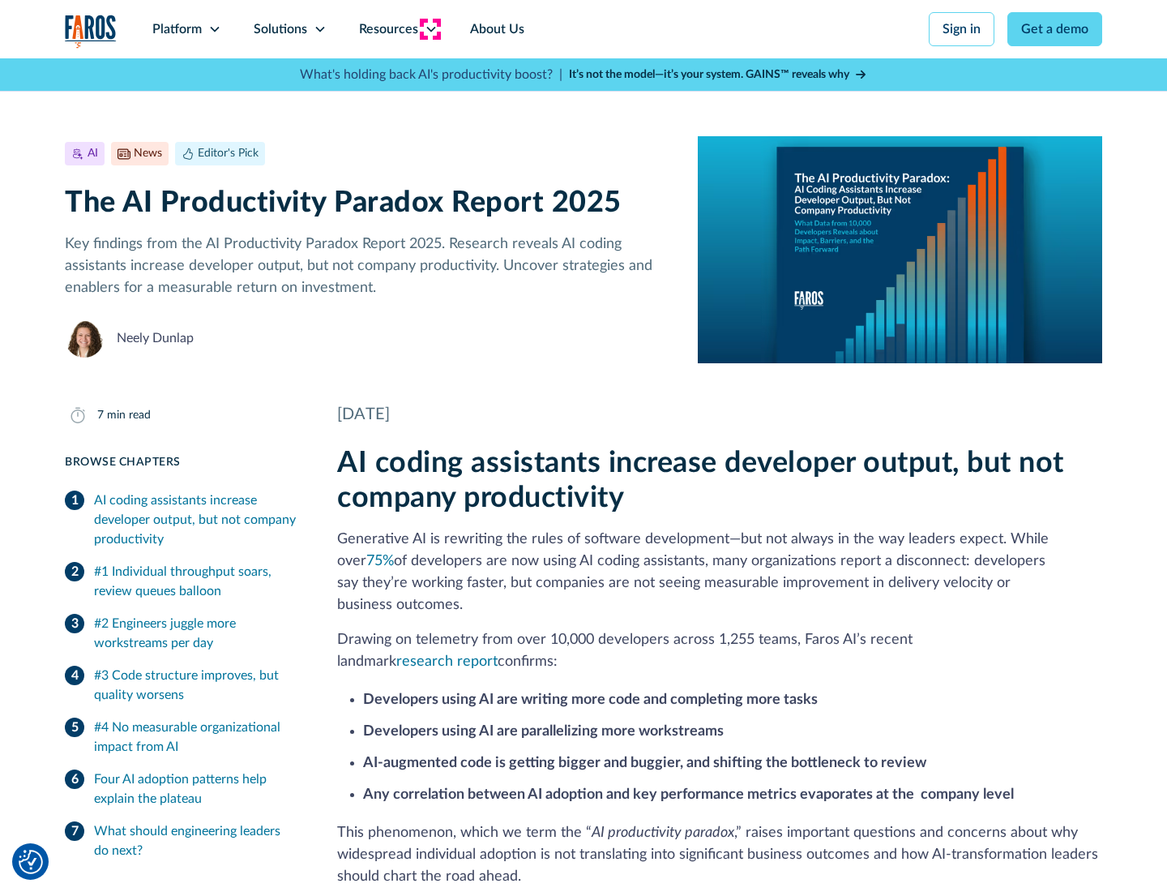
click at [430, 29] on icon at bounding box center [431, 29] width 13 height 13
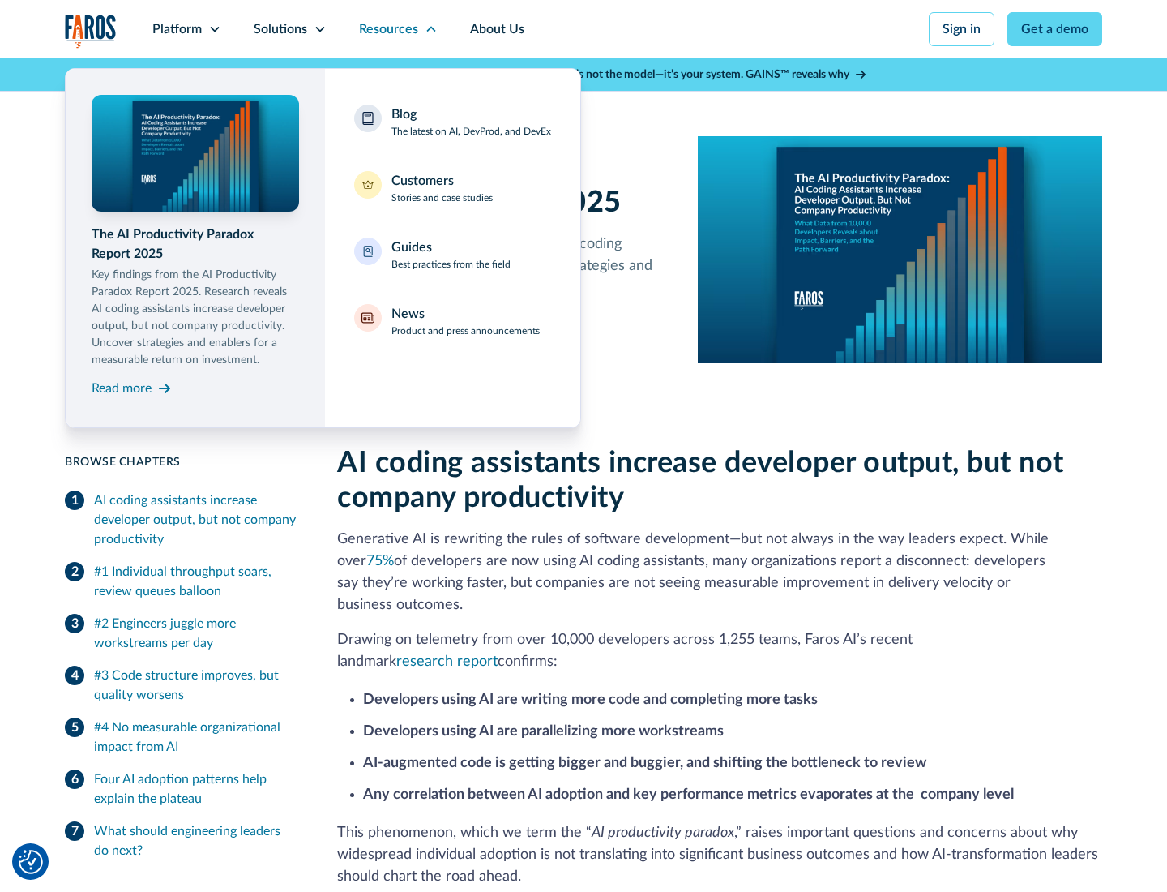
click at [471, 122] on div "Blog The latest on AI, DevProd, and DevEx" at bounding box center [472, 122] width 160 height 34
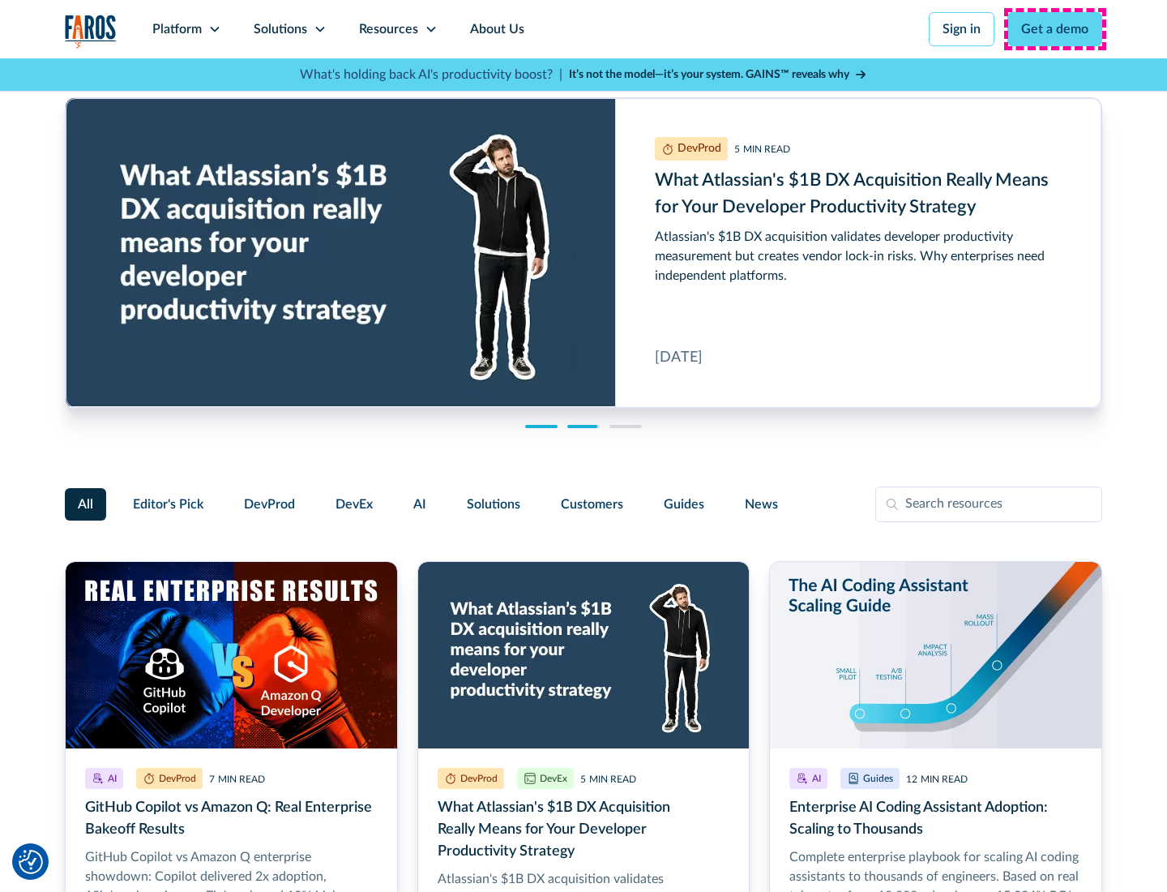
click at [1055, 29] on link "Get a demo" at bounding box center [1055, 29] width 95 height 34
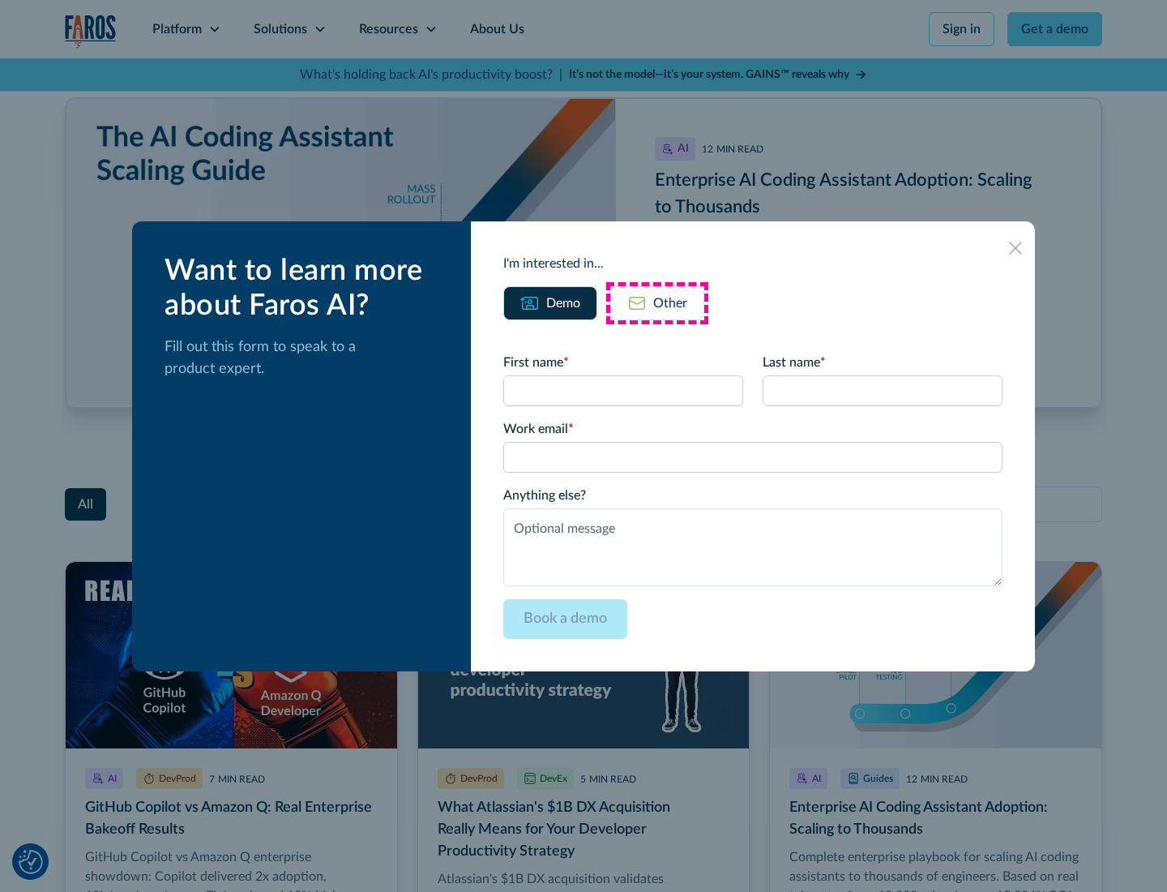
click at [657, 302] on div "Other" at bounding box center [670, 302] width 34 height 19
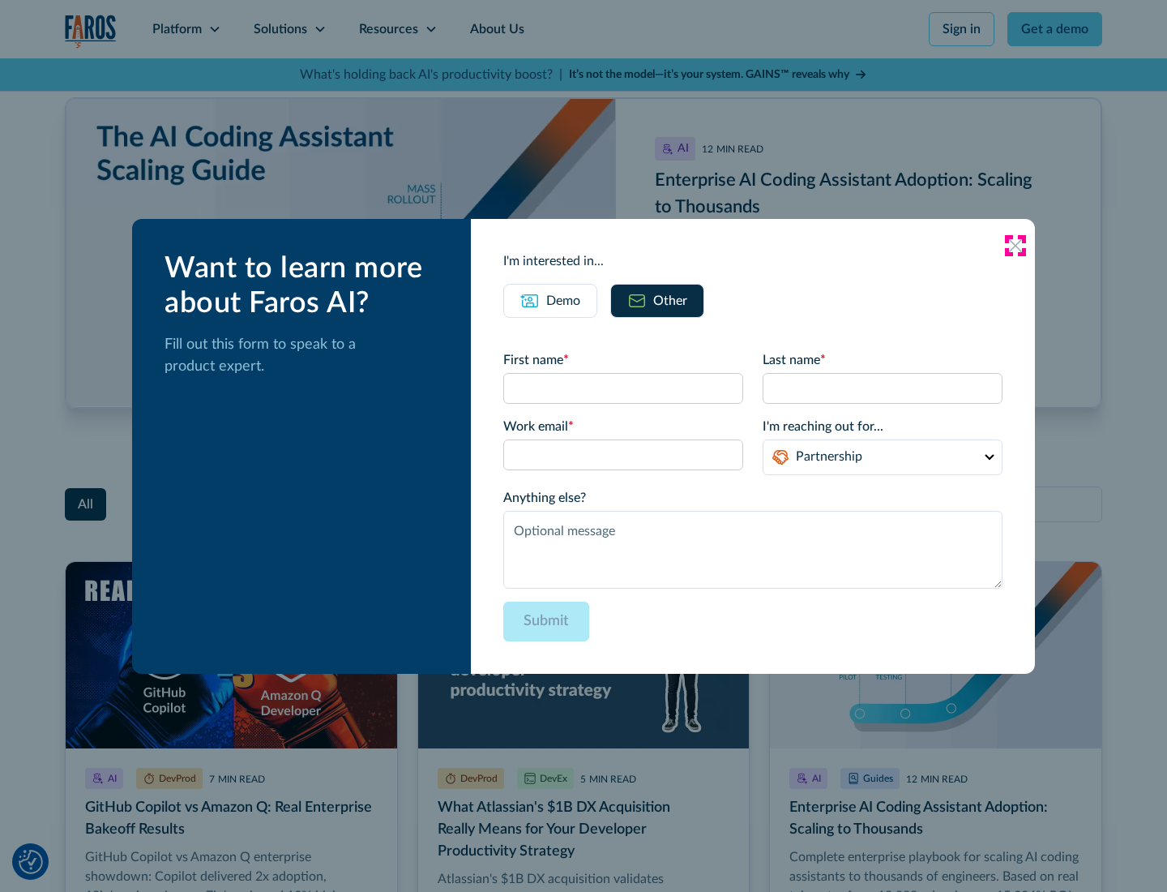
click at [1016, 245] on icon at bounding box center [1015, 245] width 13 height 13
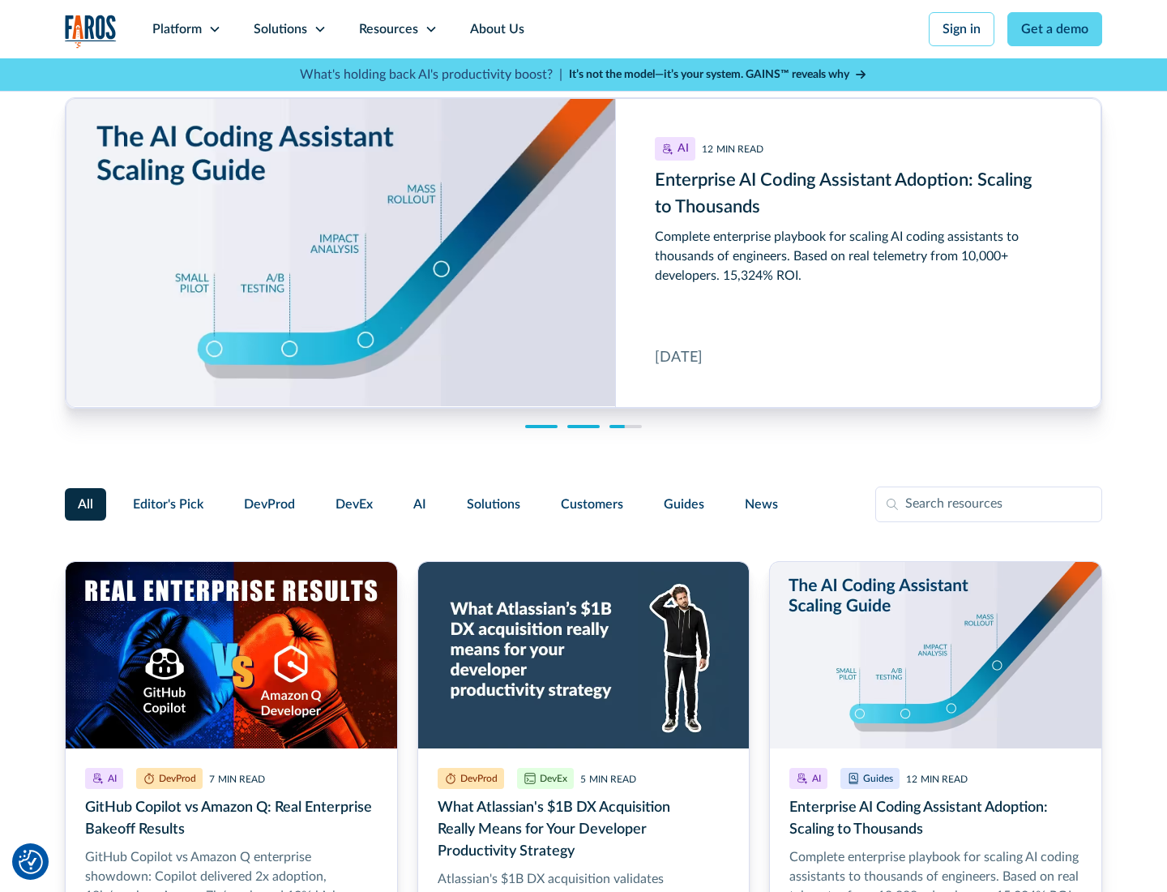
click at [495, 29] on link "About Us" at bounding box center [497, 29] width 87 height 58
